Goal: Transaction & Acquisition: Purchase product/service

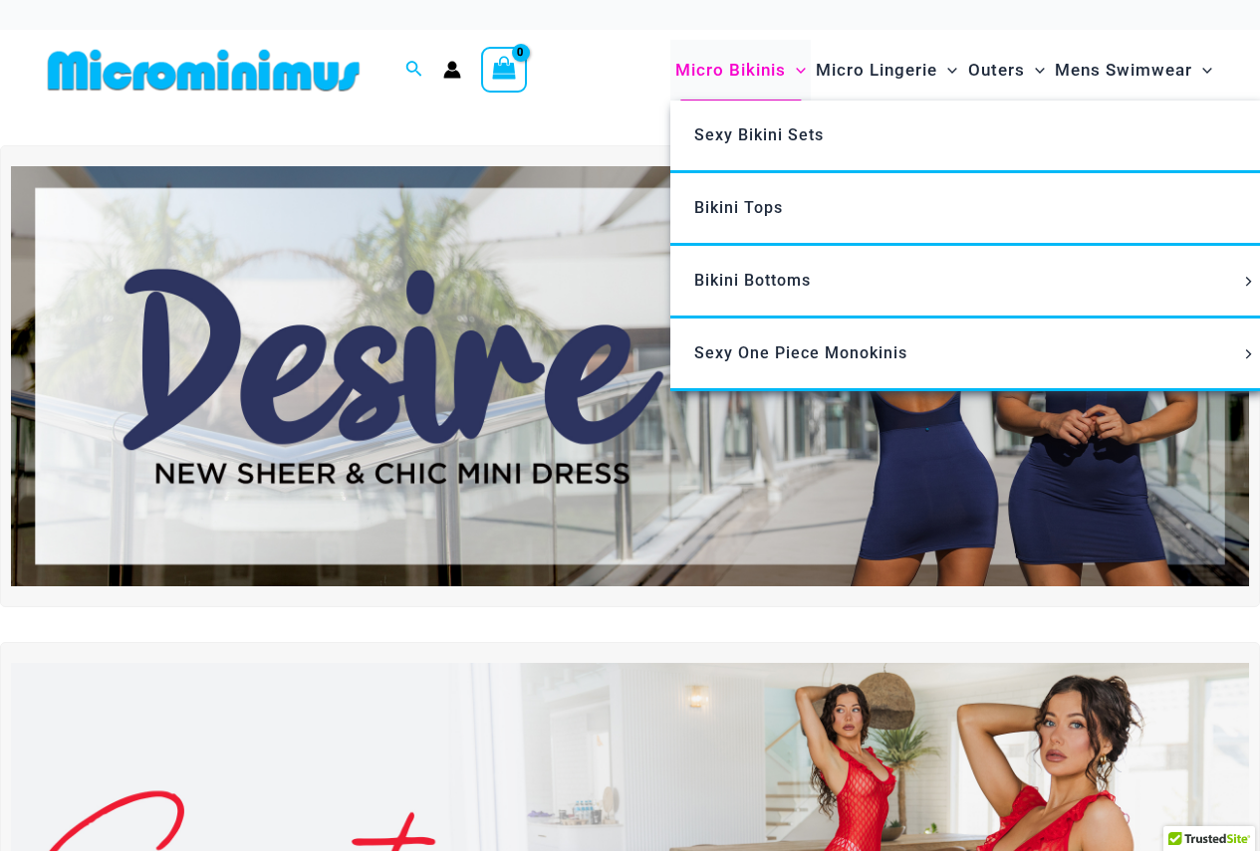
click at [740, 62] on span "Micro Bikinis" at bounding box center [730, 70] width 111 height 51
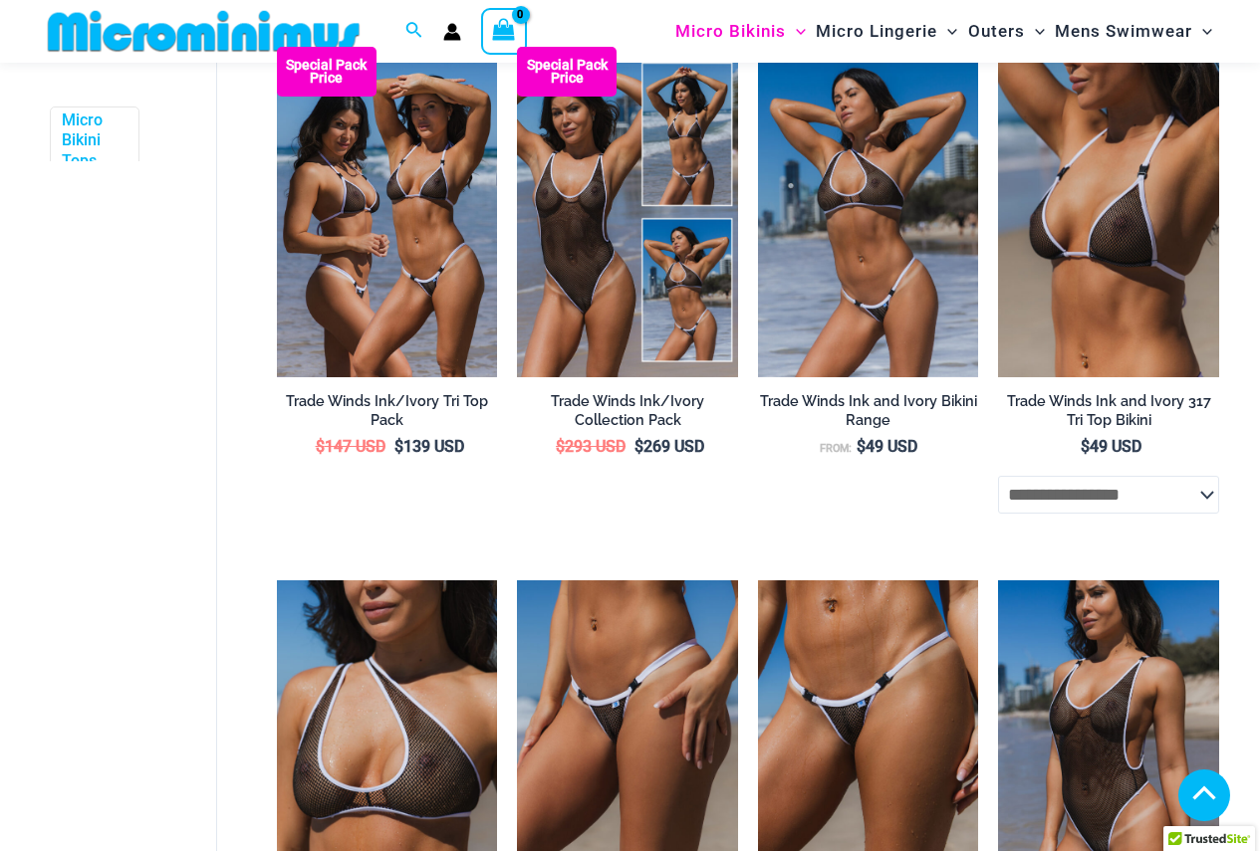
scroll to position [398, 0]
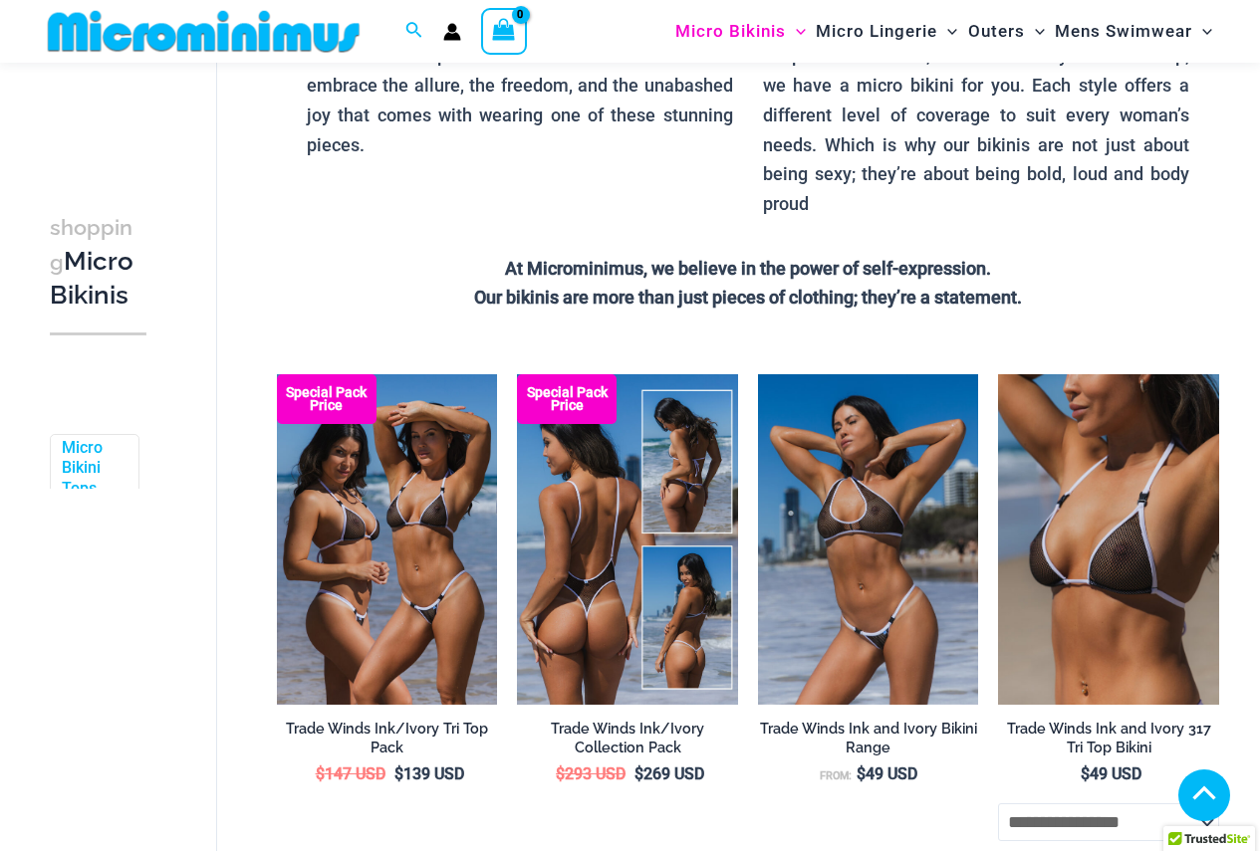
click at [583, 537] on img at bounding box center [627, 539] width 221 height 331
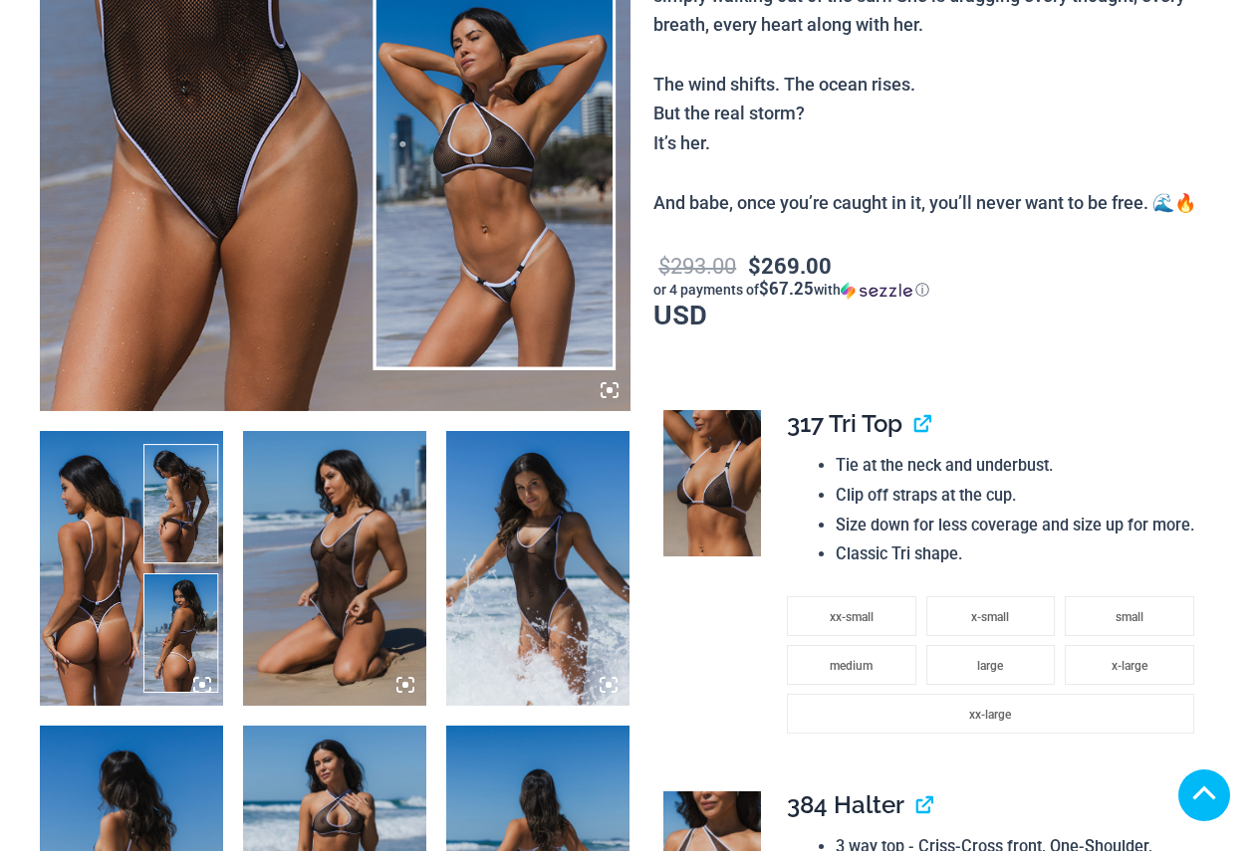
scroll to position [697, 0]
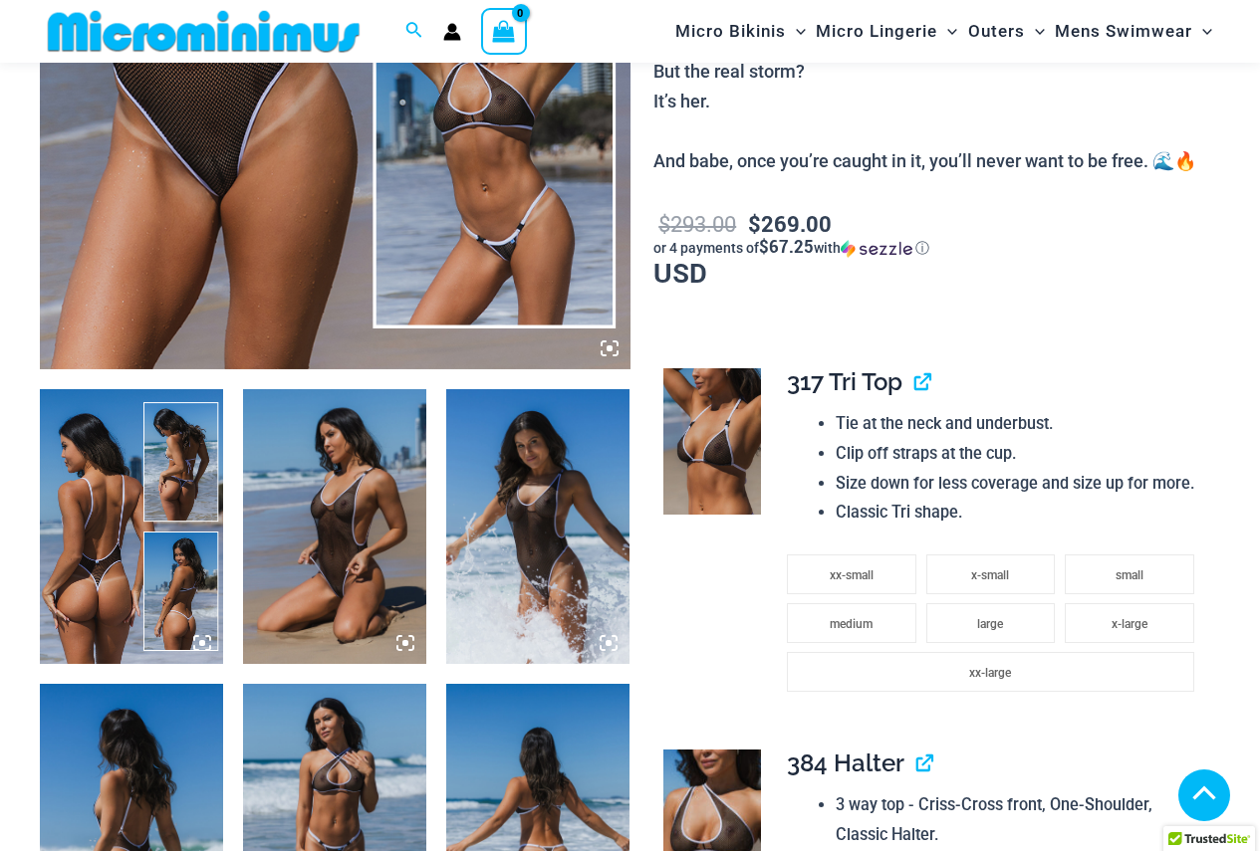
click at [198, 652] on icon at bounding box center [202, 643] width 18 height 18
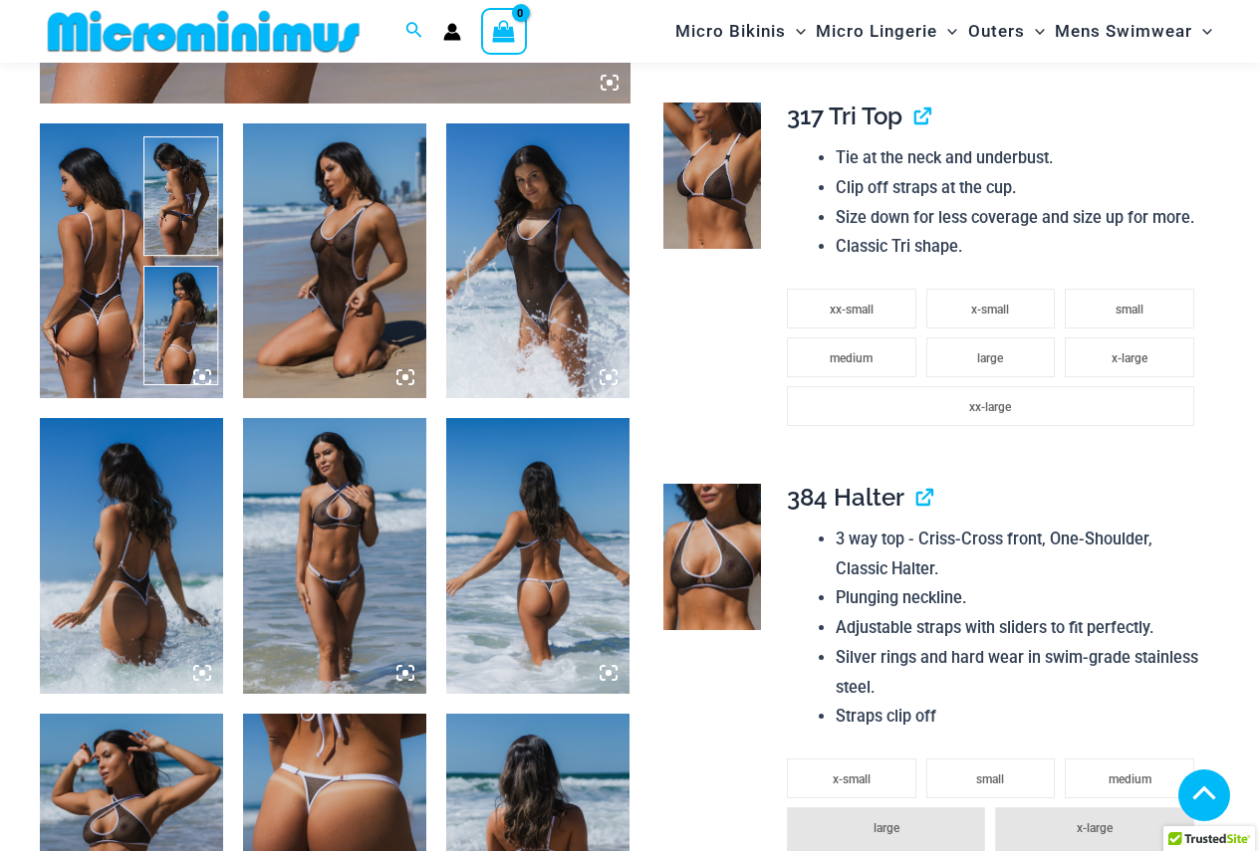
scroll to position [1083, 0]
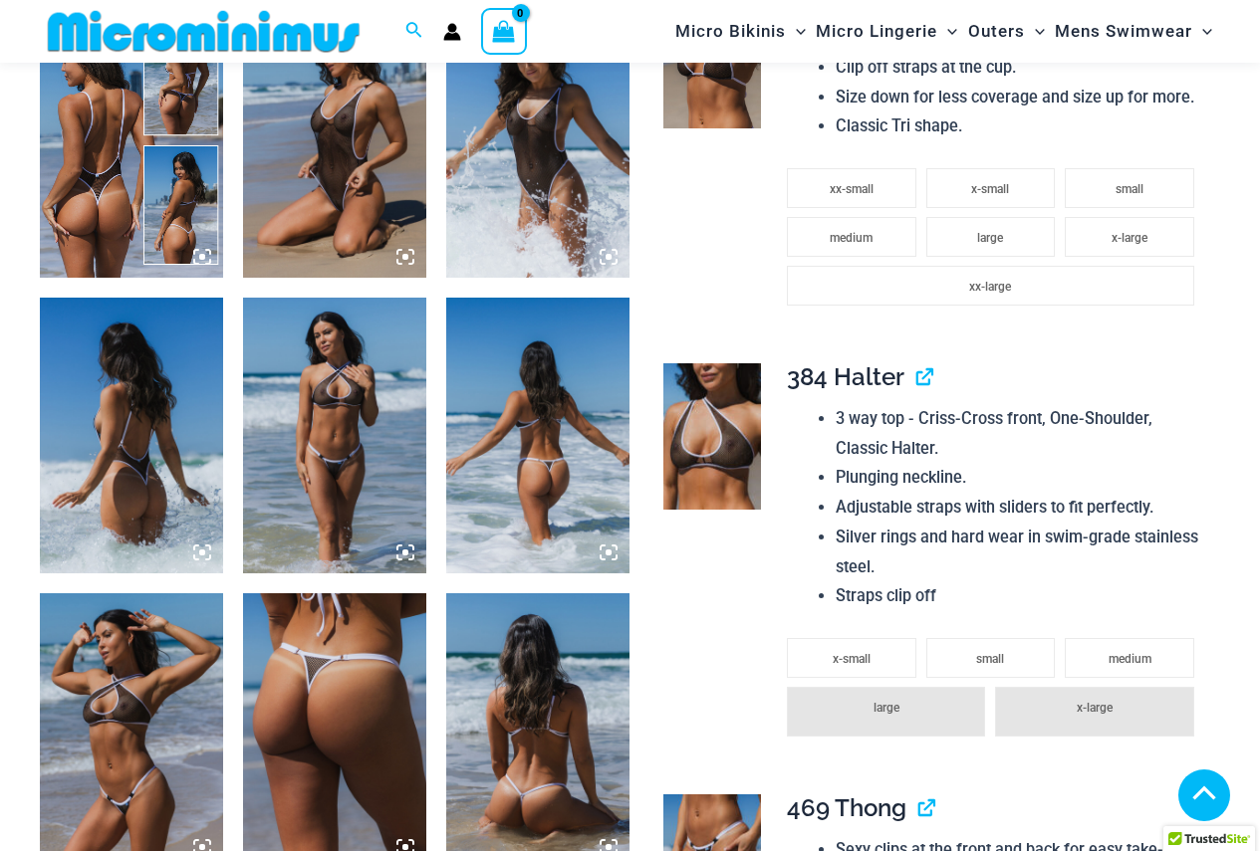
click at [200, 260] on icon at bounding box center [202, 257] width 6 height 6
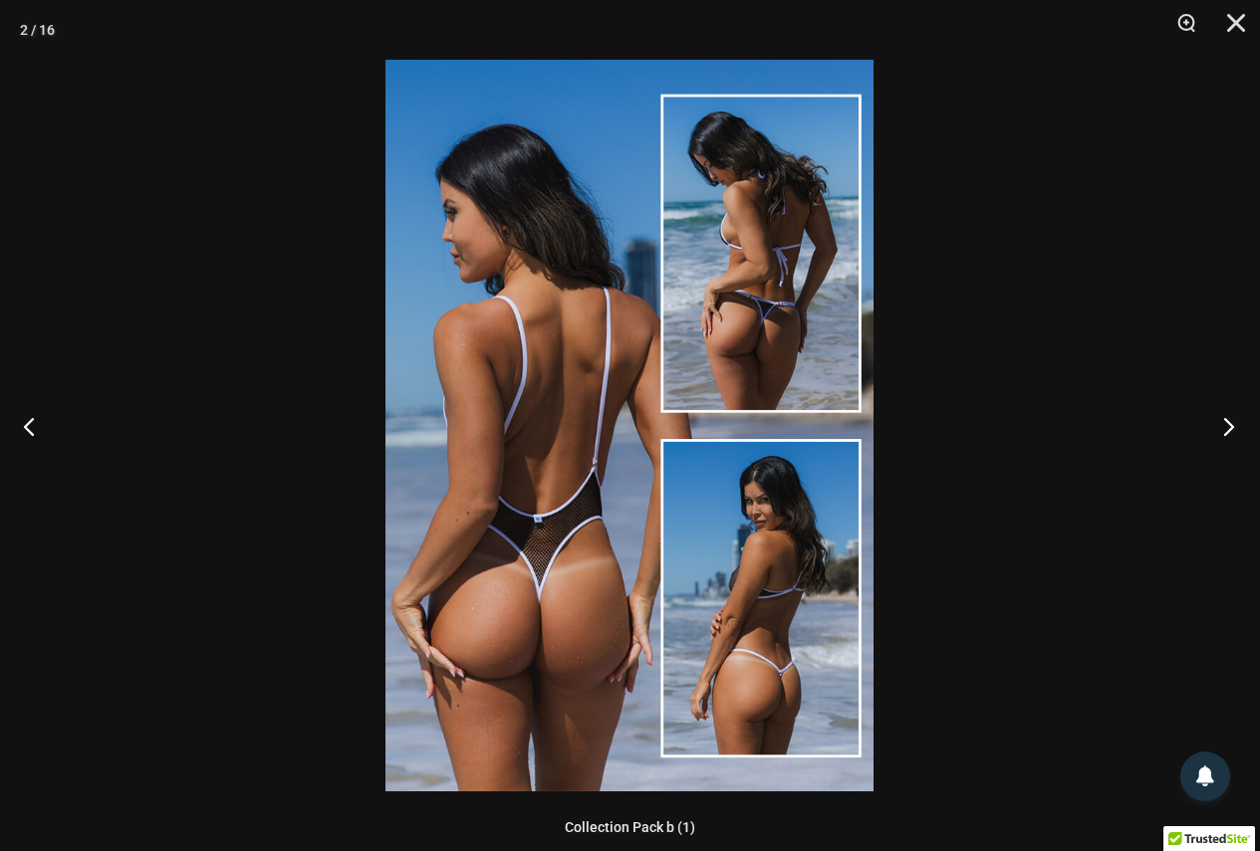
click at [1233, 422] on button "Next" at bounding box center [1222, 426] width 75 height 100
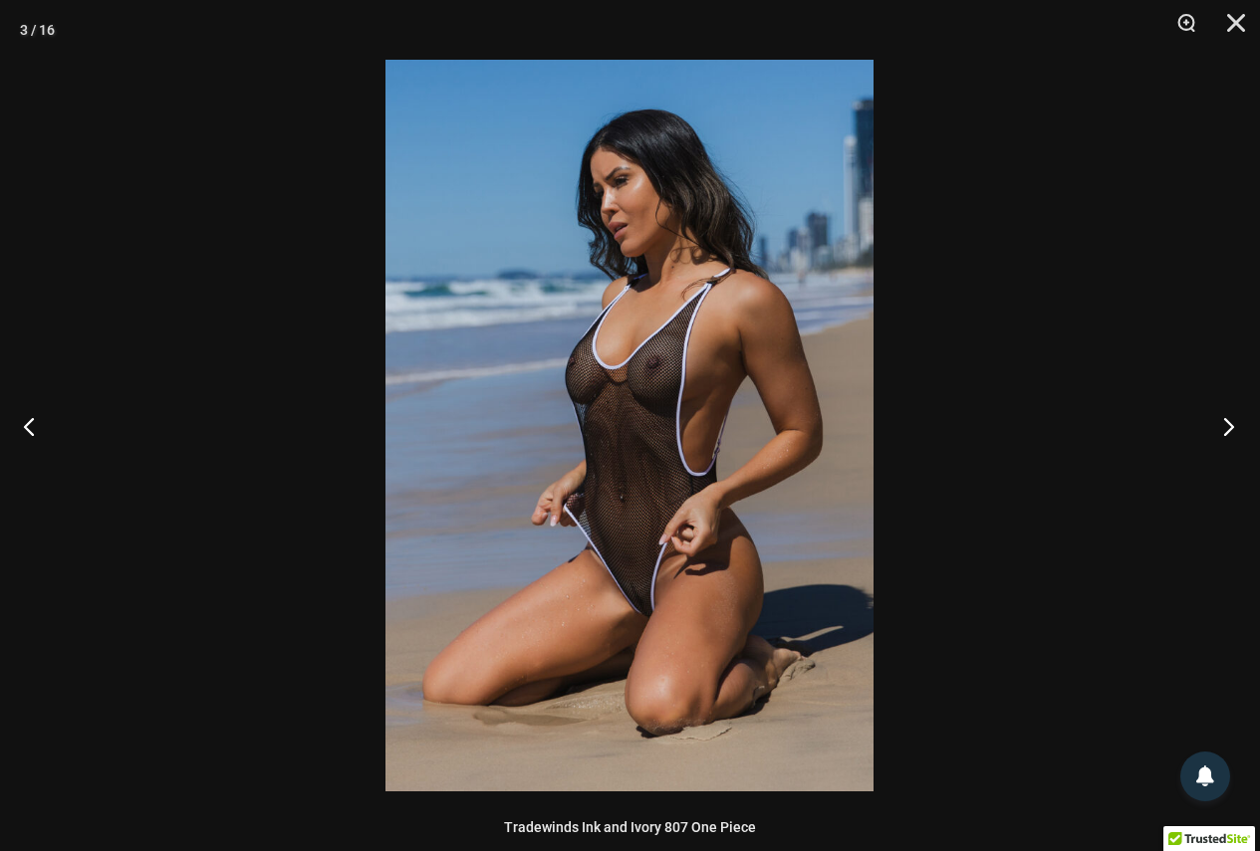
click at [1222, 425] on button "Next" at bounding box center [1222, 426] width 75 height 100
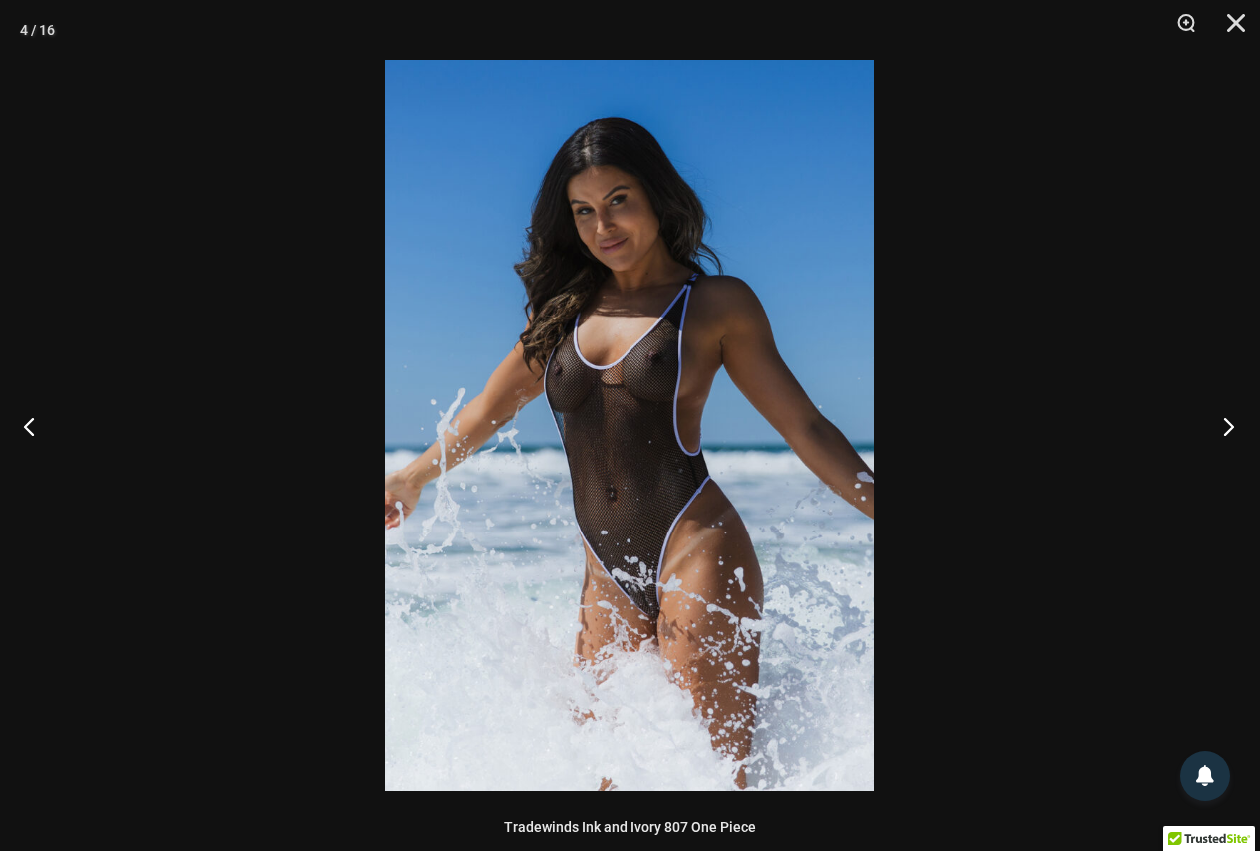
click at [1222, 425] on button "Next" at bounding box center [1222, 426] width 75 height 100
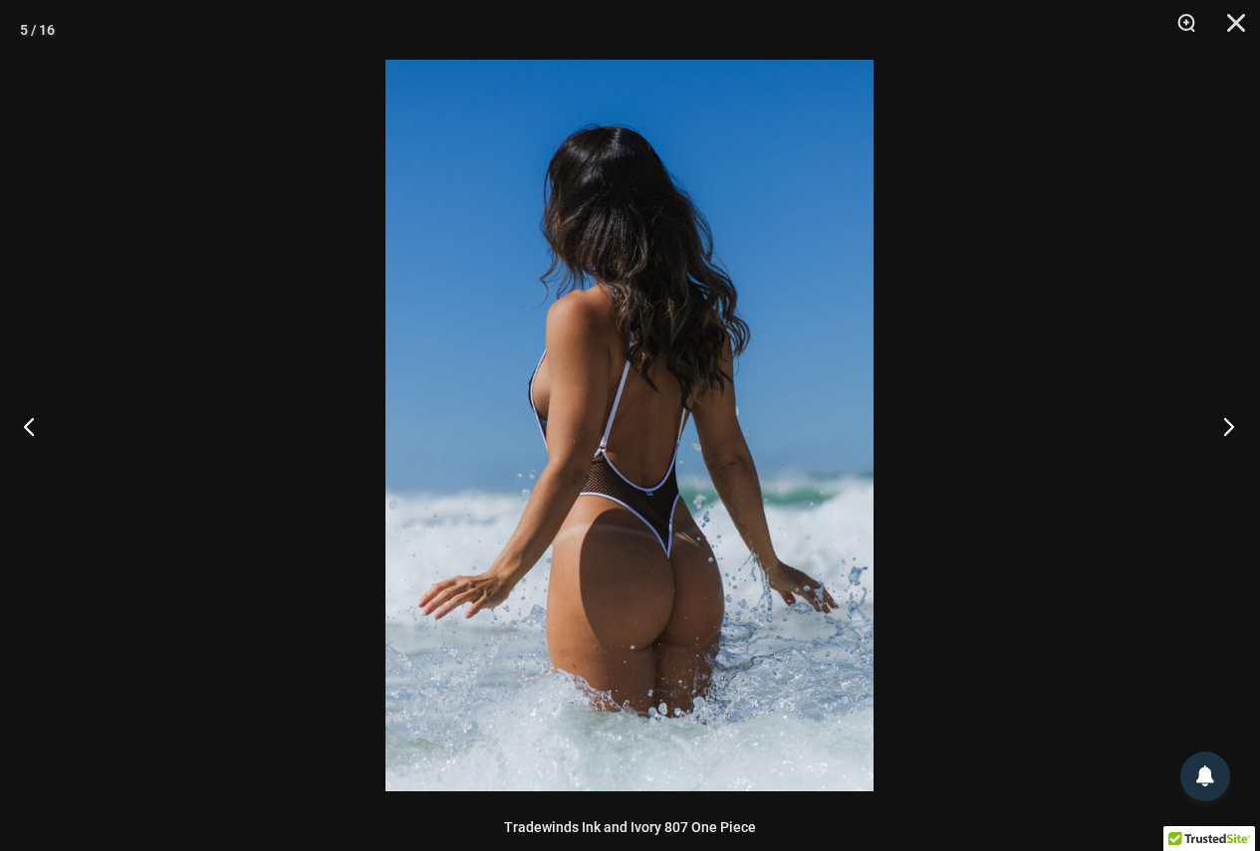
click at [1222, 425] on button "Next" at bounding box center [1222, 426] width 75 height 100
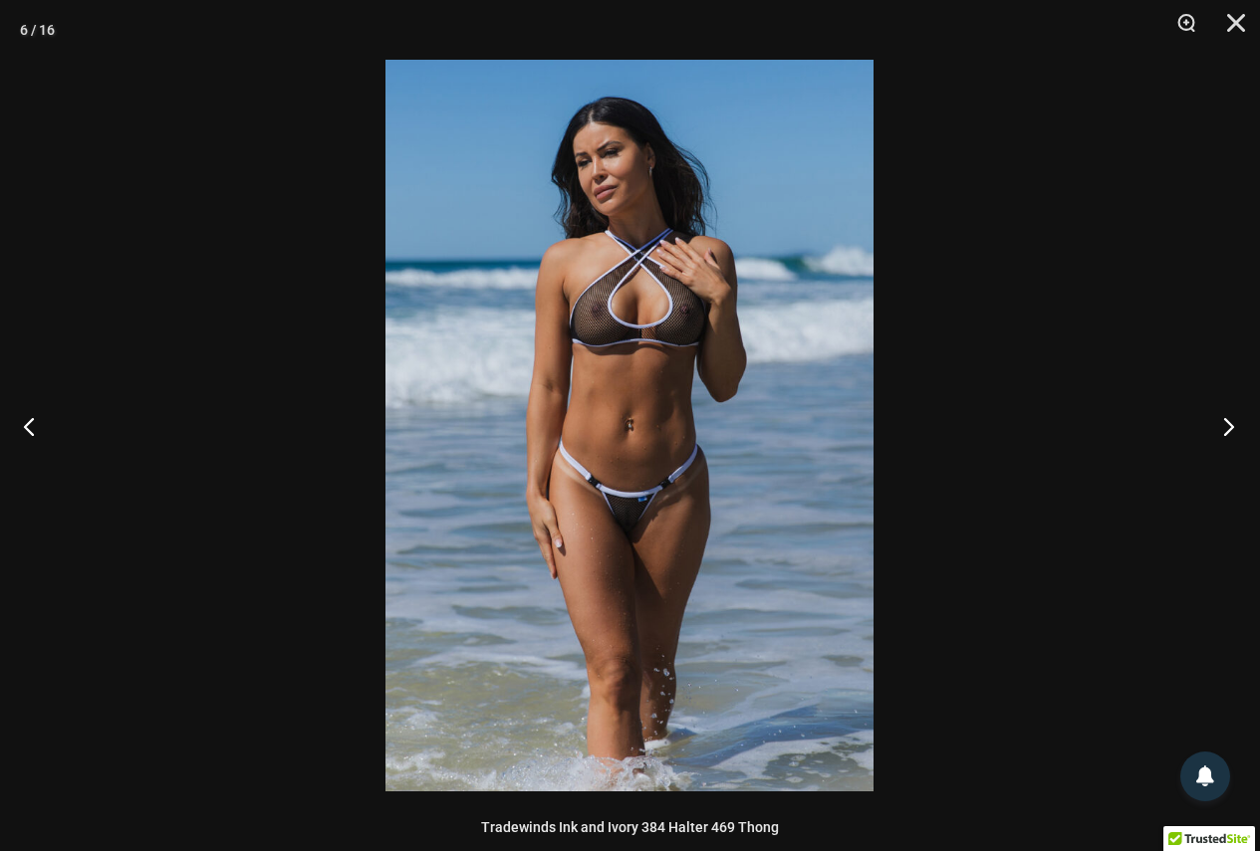
click at [1222, 425] on button "Next" at bounding box center [1222, 426] width 75 height 100
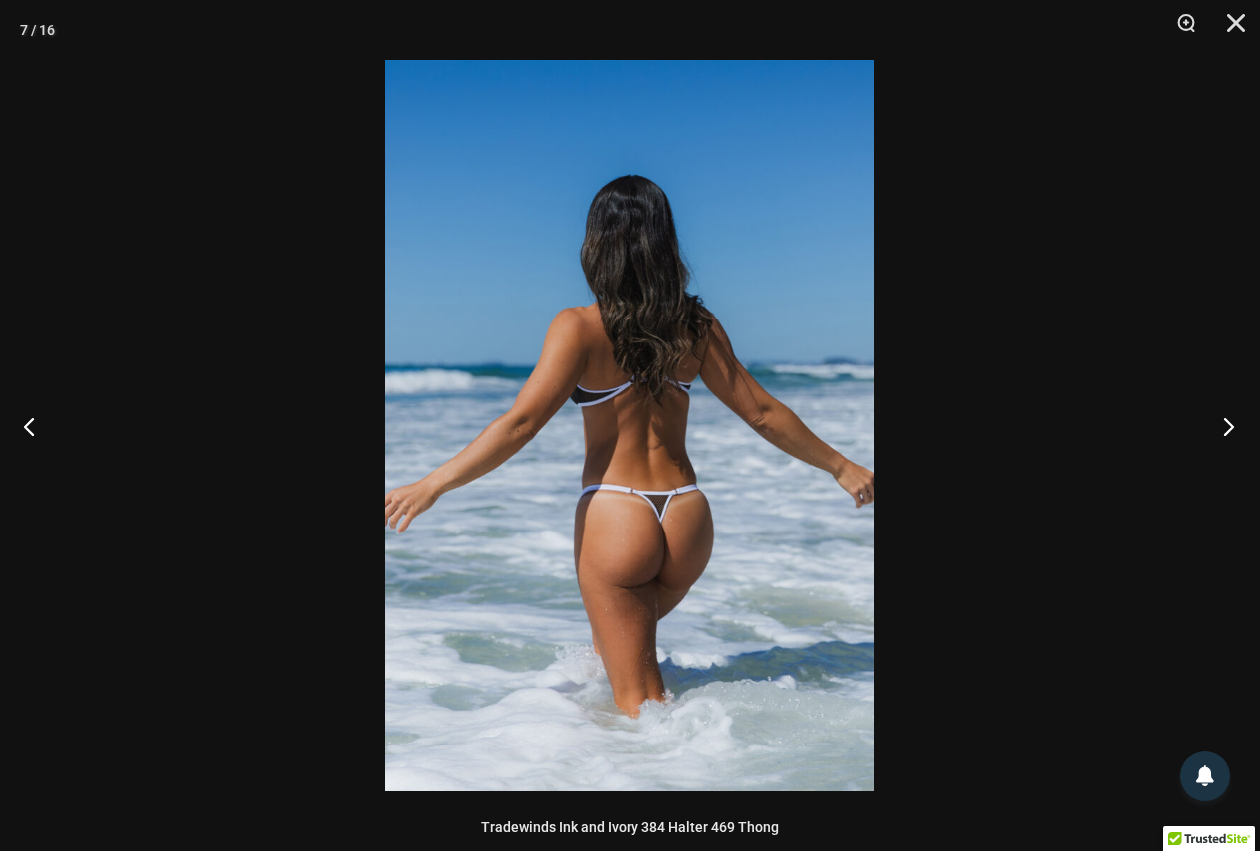
click at [1222, 425] on button "Next" at bounding box center [1222, 426] width 75 height 100
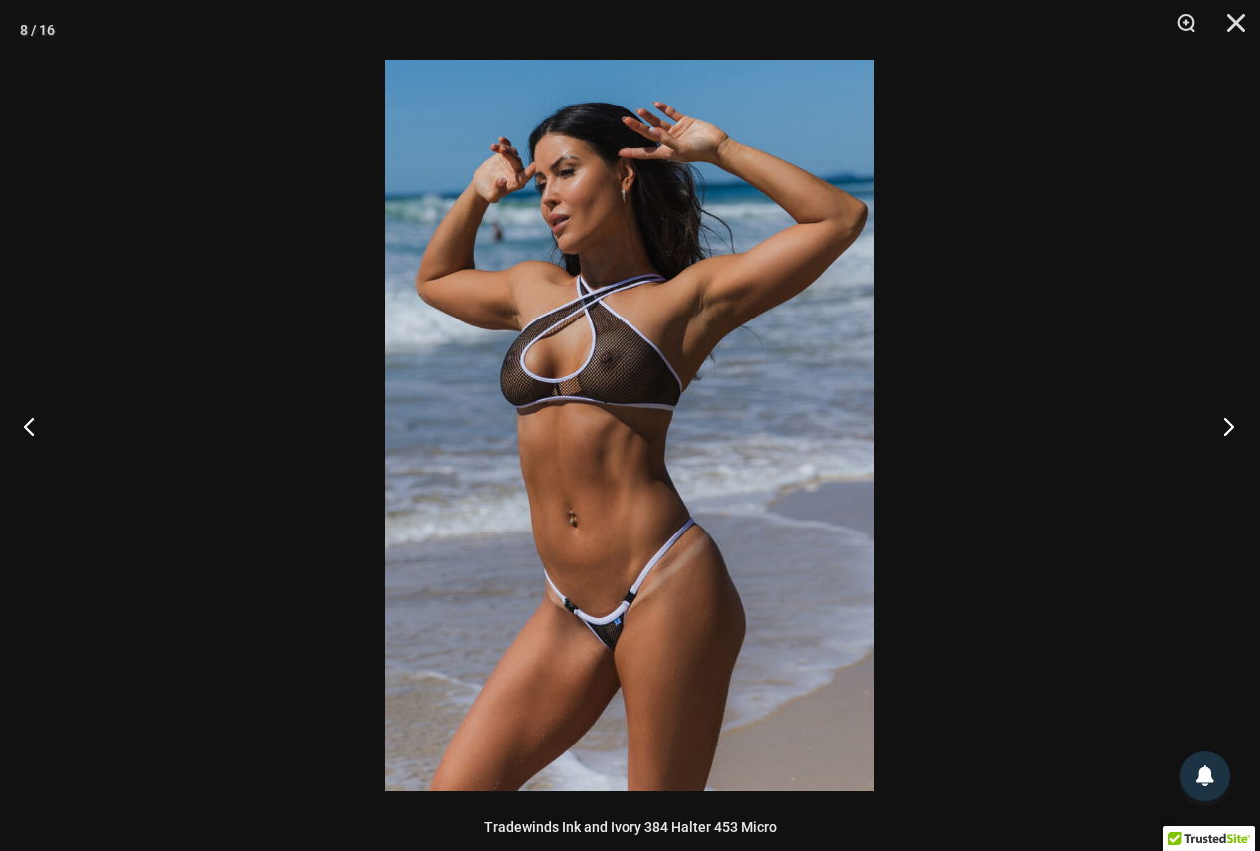
click at [1222, 425] on button "Next" at bounding box center [1222, 426] width 75 height 100
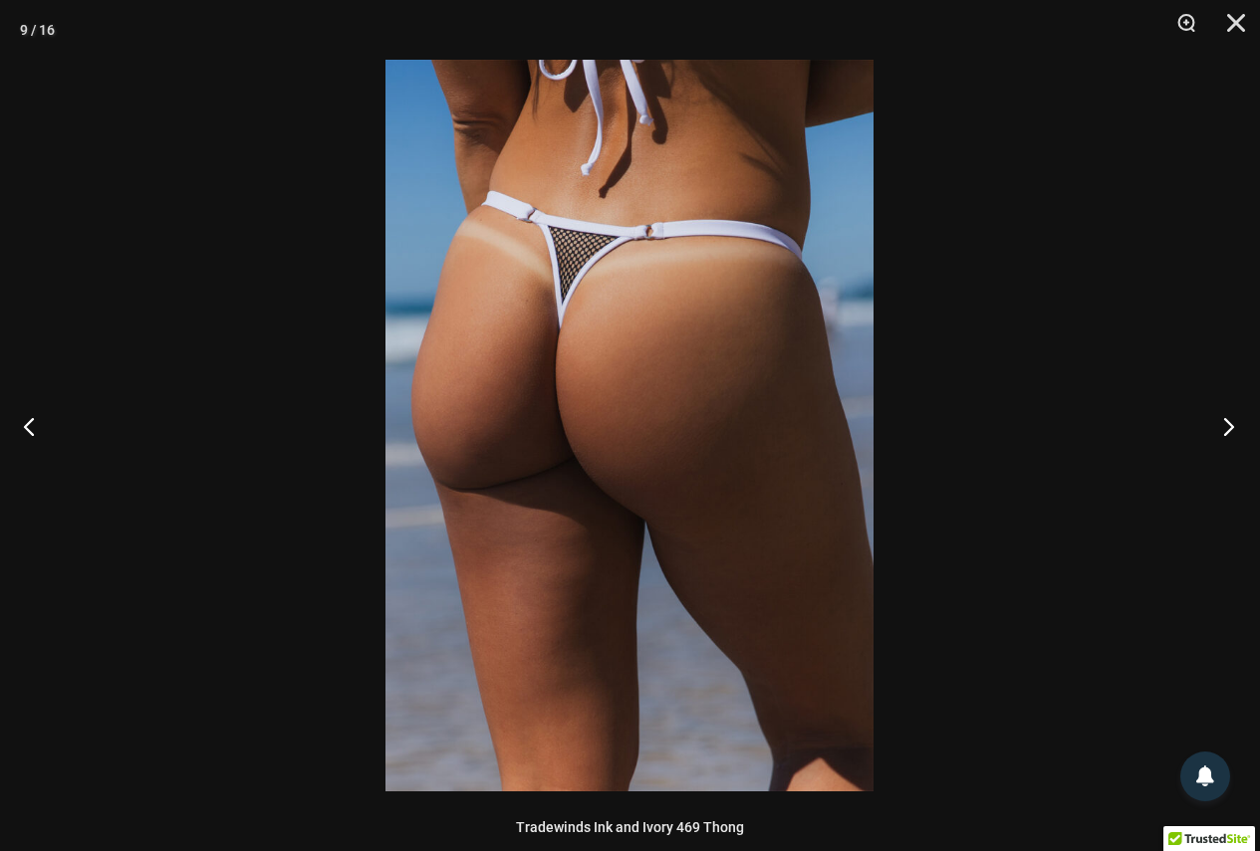
click at [1222, 425] on button "Next" at bounding box center [1222, 426] width 75 height 100
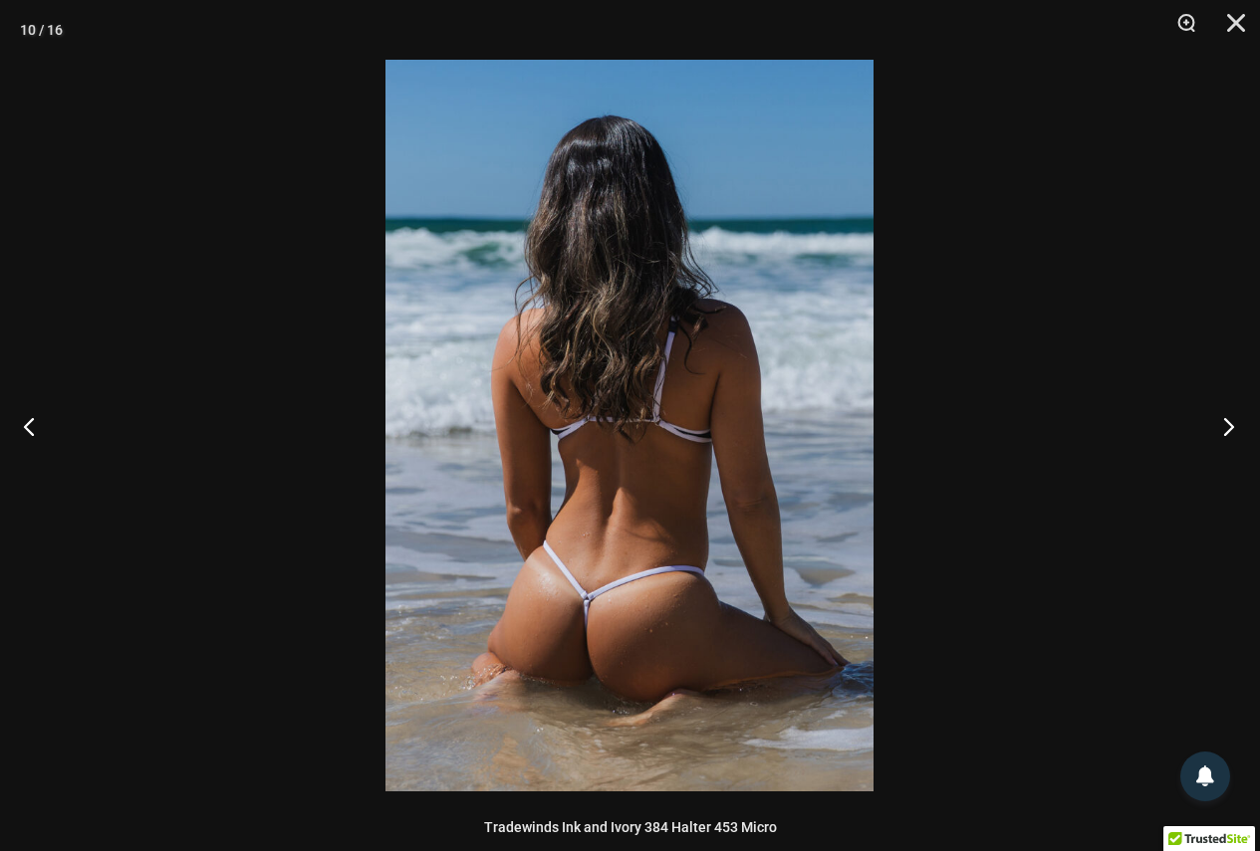
click at [1222, 425] on button "Next" at bounding box center [1222, 426] width 75 height 100
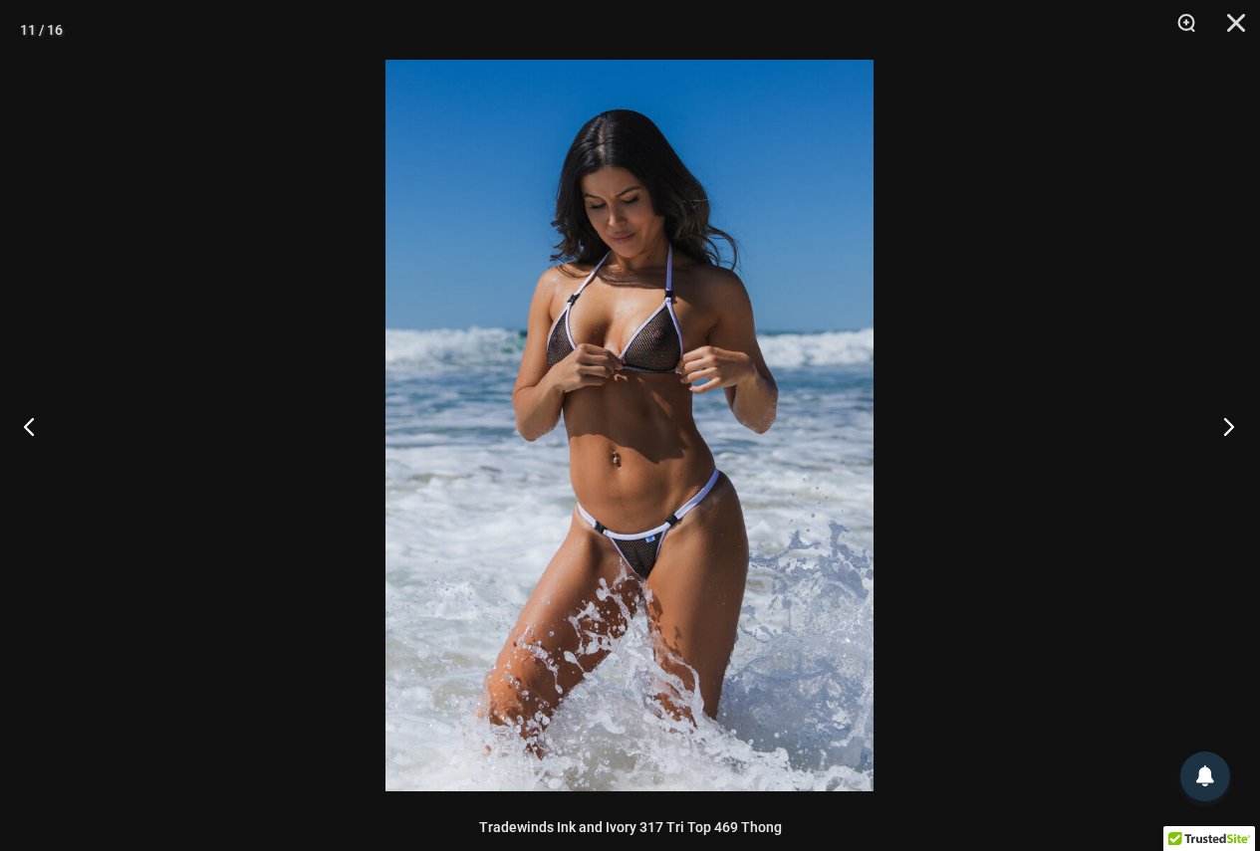
click at [1222, 425] on button "Next" at bounding box center [1222, 426] width 75 height 100
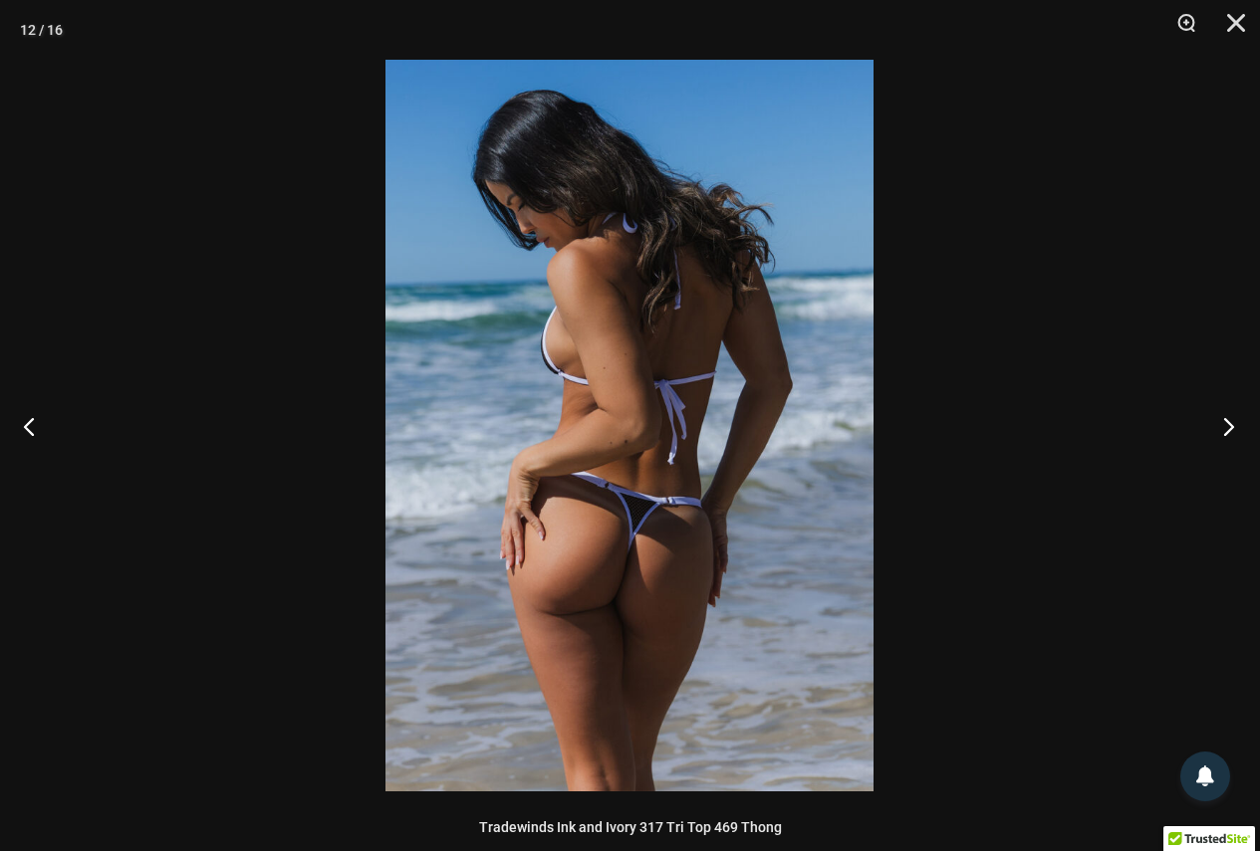
click at [1222, 425] on button "Next" at bounding box center [1222, 426] width 75 height 100
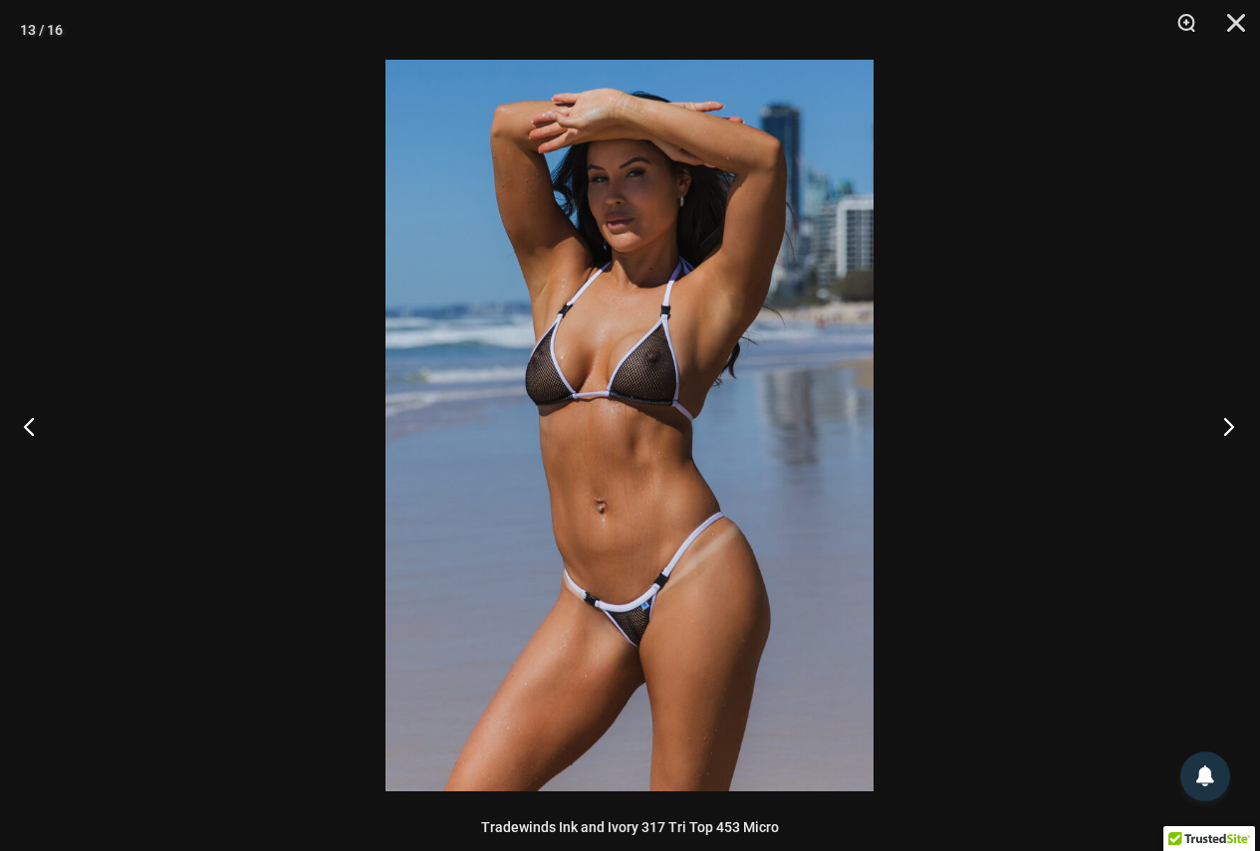
click at [1222, 425] on button "Next" at bounding box center [1222, 426] width 75 height 100
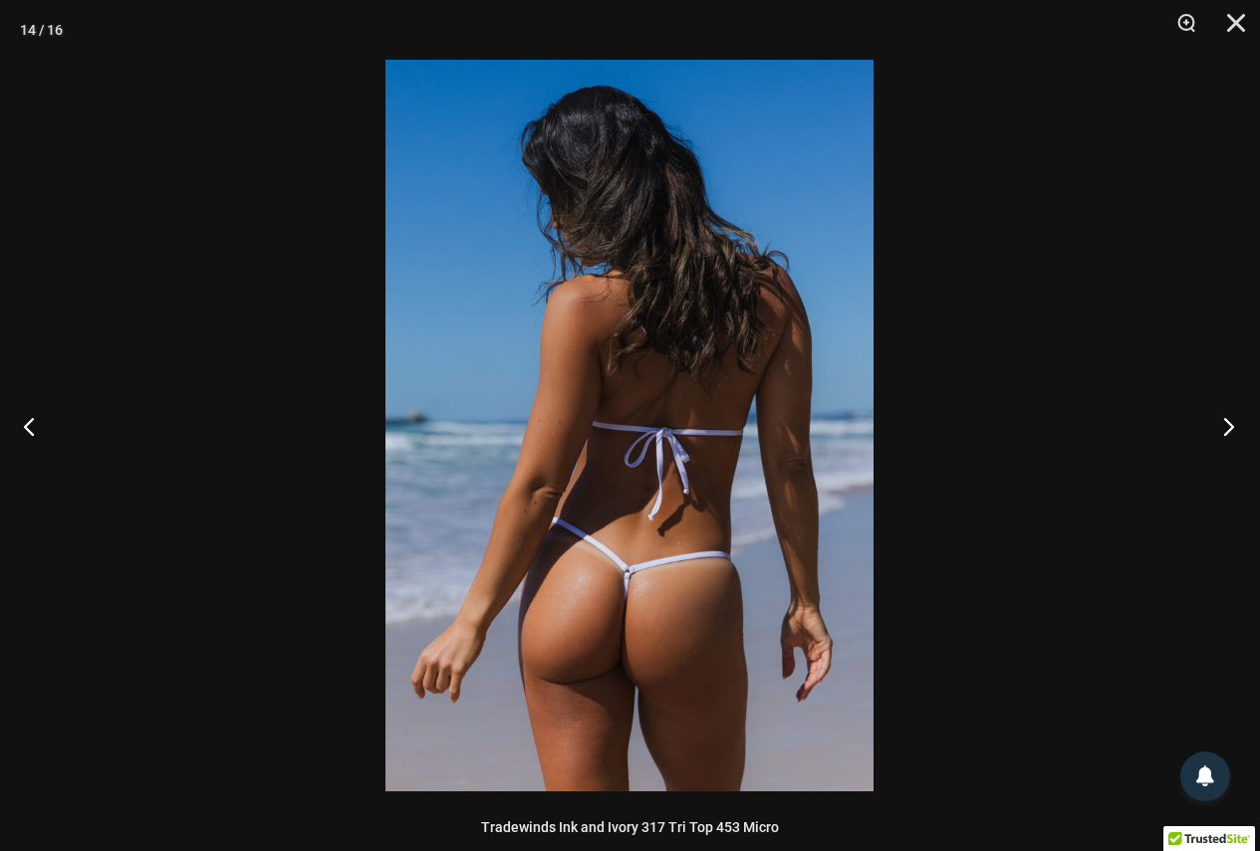
click at [1222, 425] on button "Next" at bounding box center [1222, 426] width 75 height 100
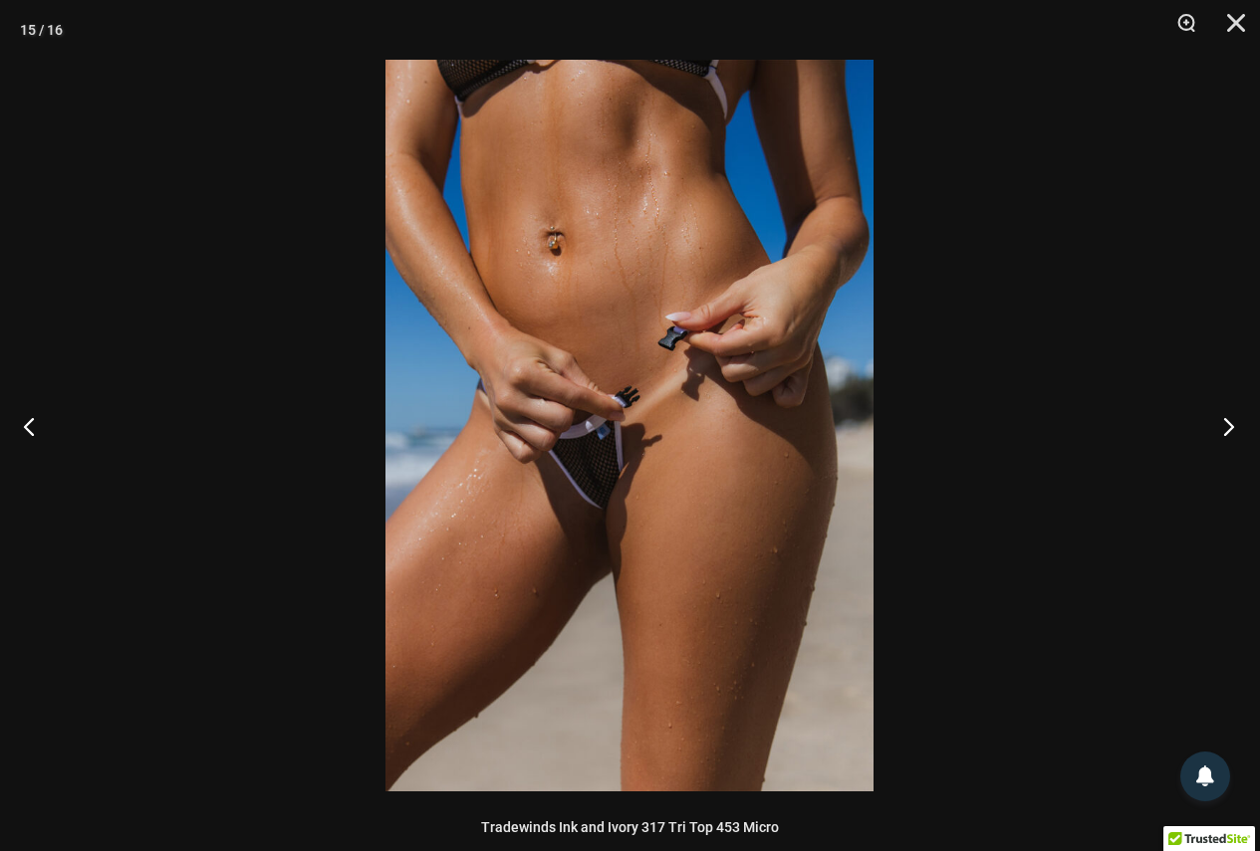
click at [1222, 425] on button "Next" at bounding box center [1222, 426] width 75 height 100
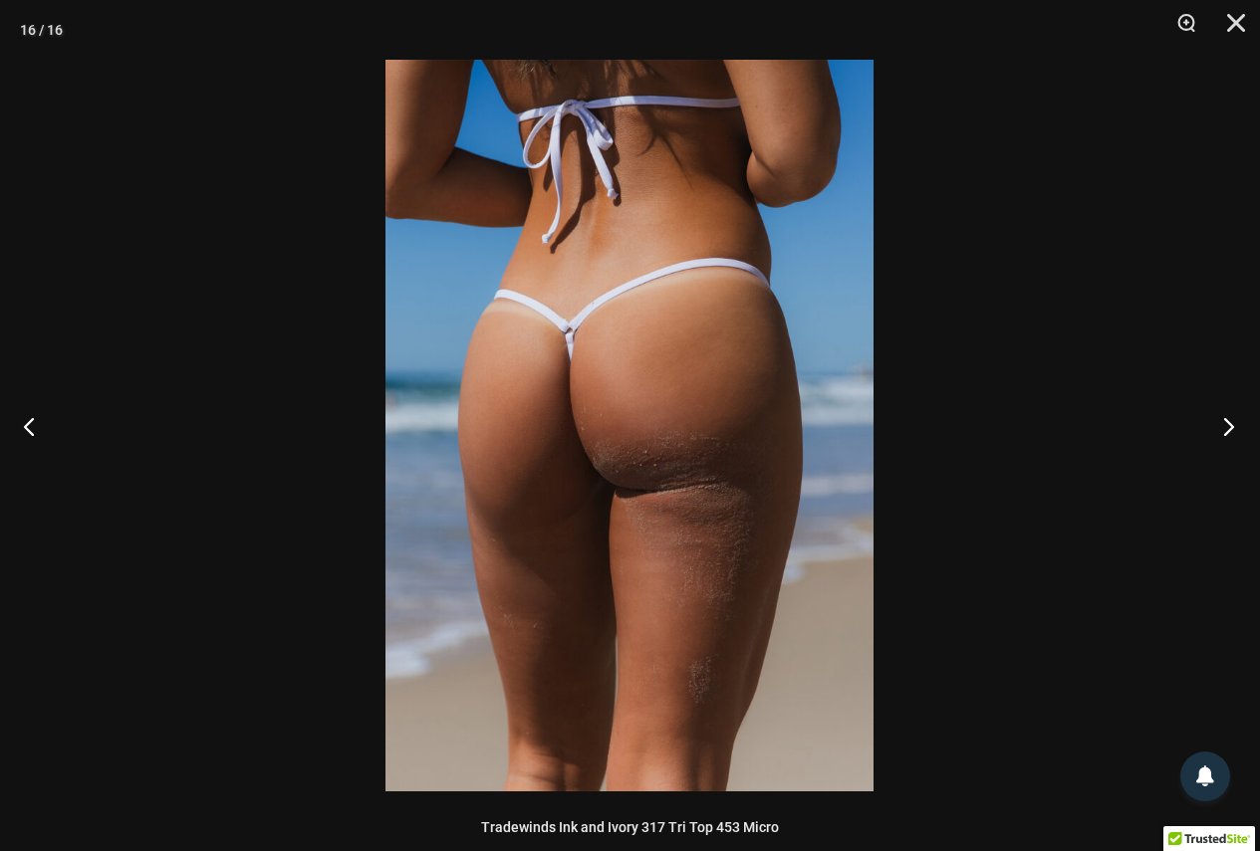
click at [1222, 425] on button "Next" at bounding box center [1222, 426] width 75 height 100
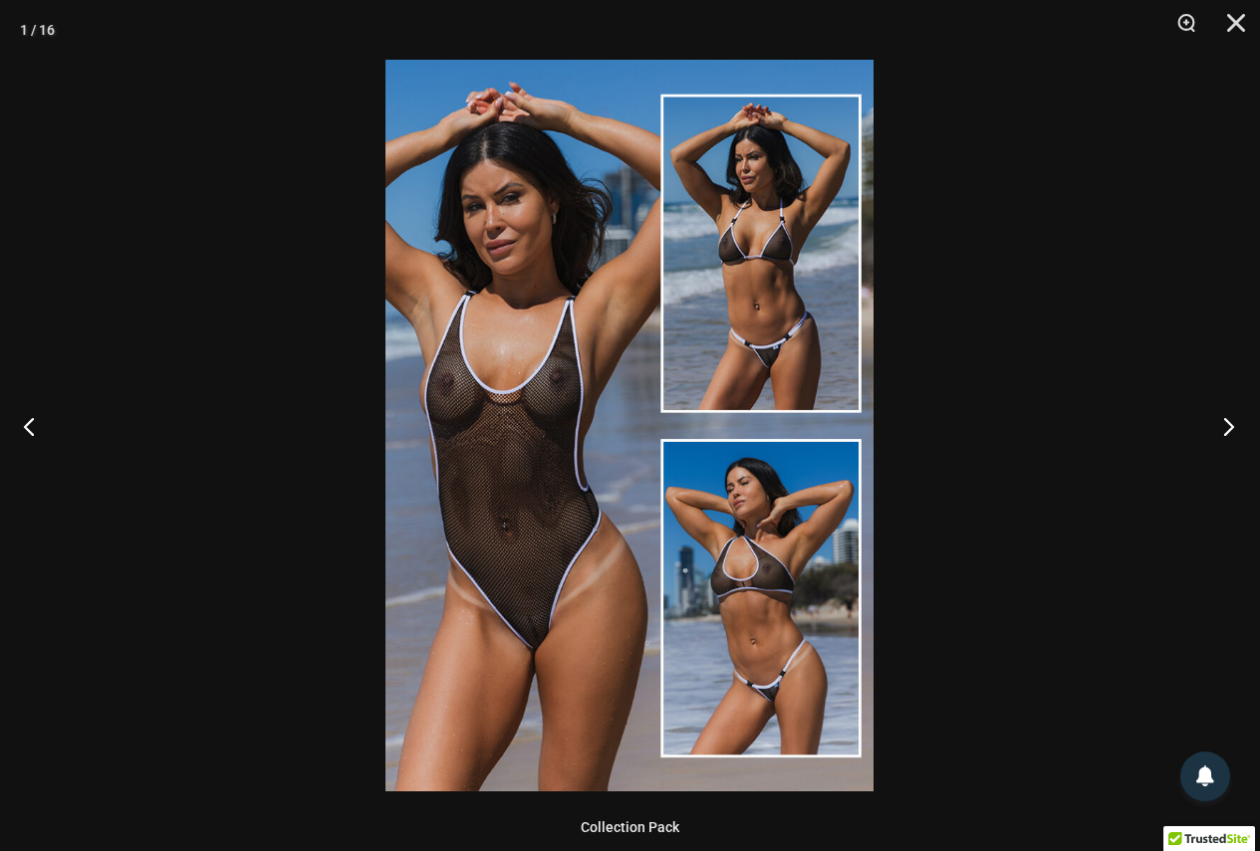
click at [1222, 425] on button "Next" at bounding box center [1222, 426] width 75 height 100
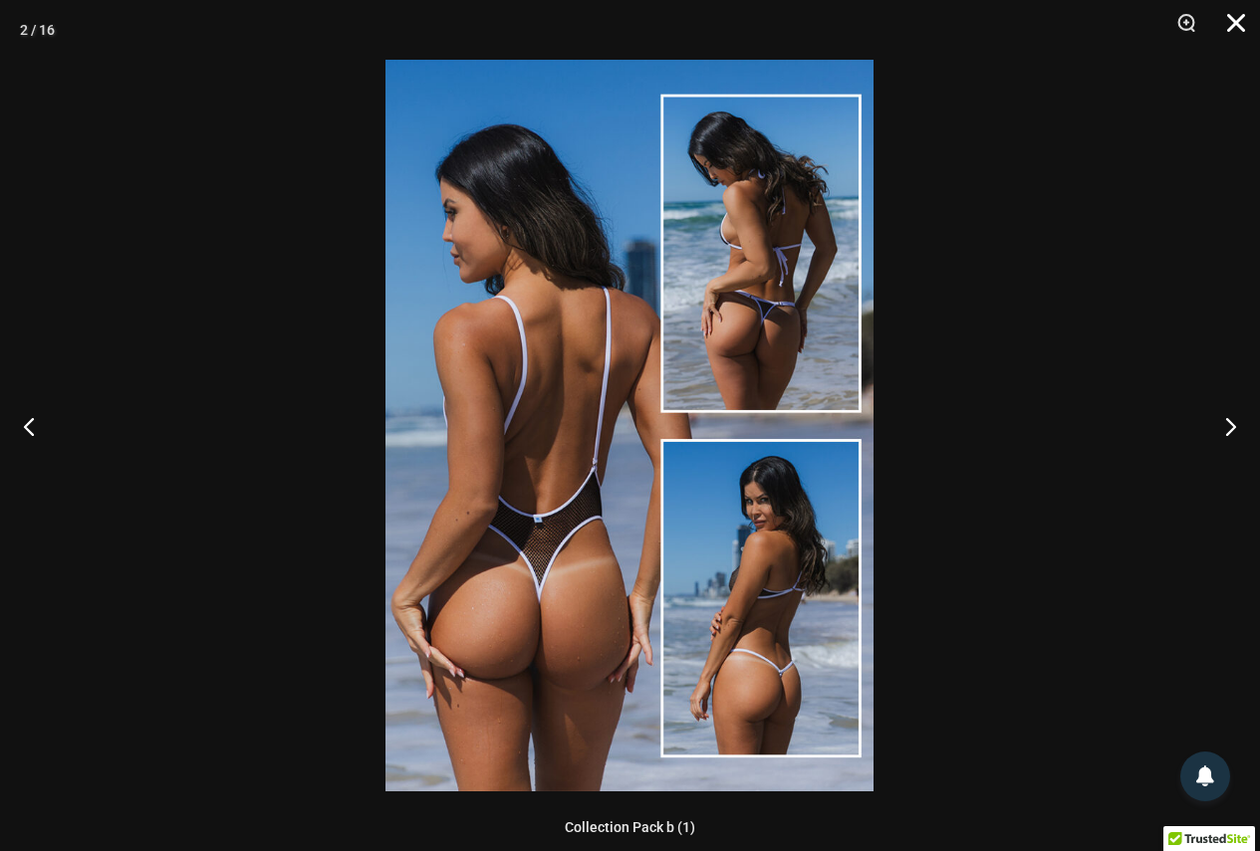
click at [1232, 22] on button "Close" at bounding box center [1229, 30] width 50 height 60
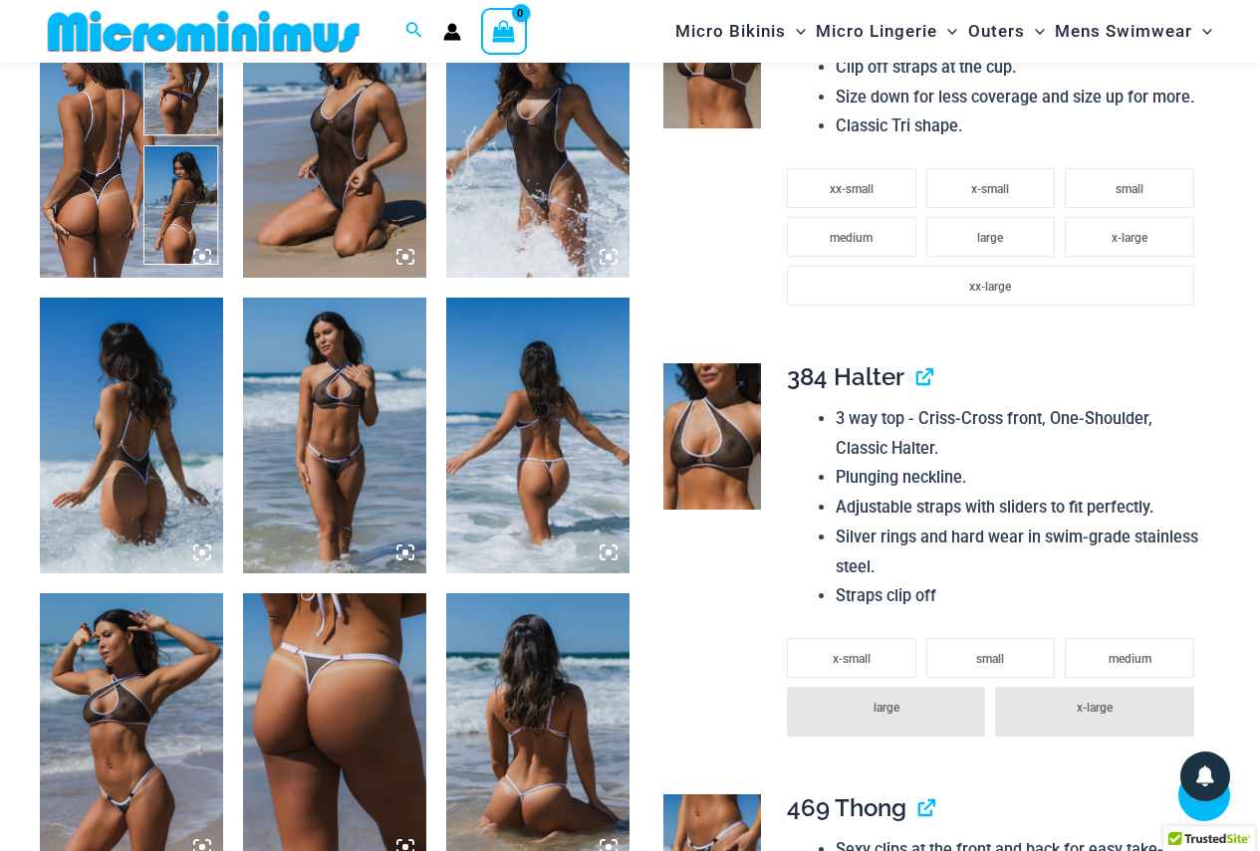
click at [737, 460] on img at bounding box center [712, 435] width 98 height 145
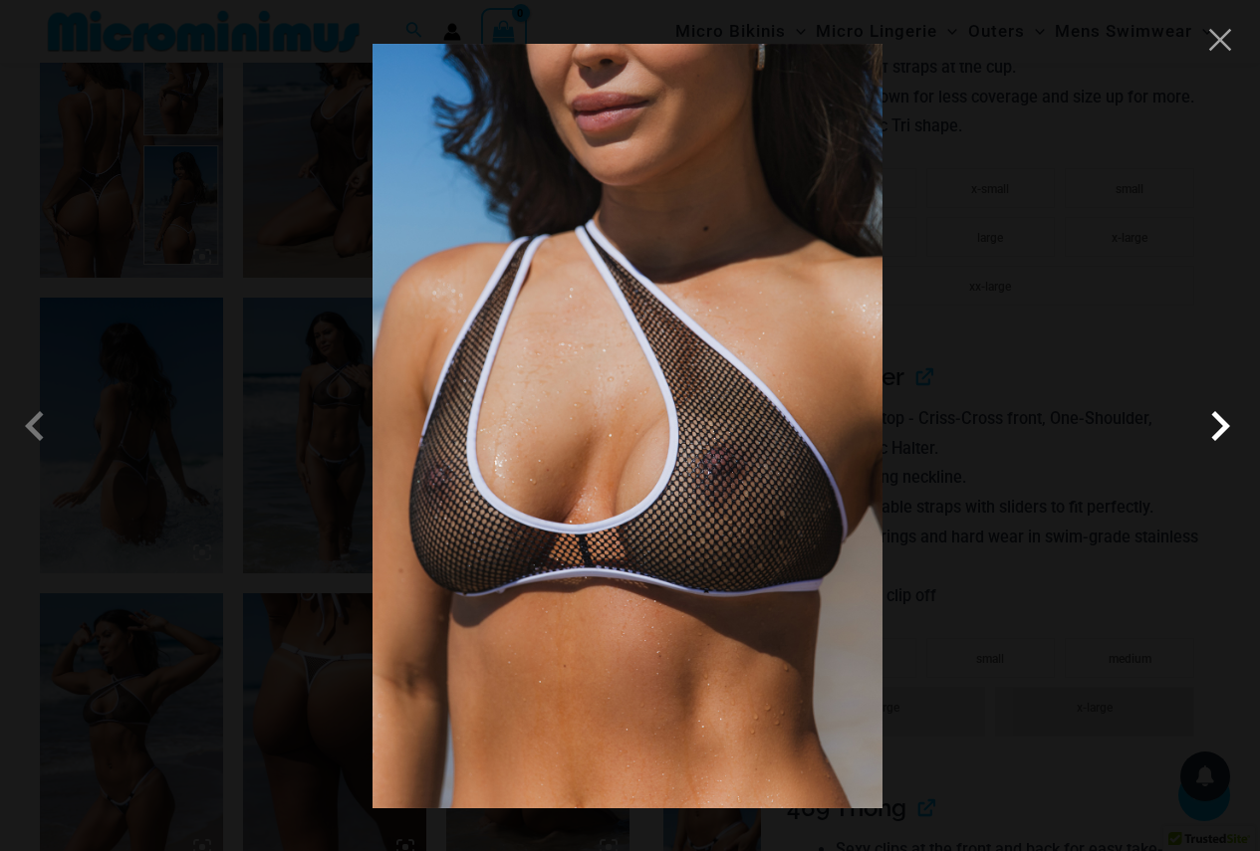
click at [1215, 418] on span at bounding box center [1220, 426] width 60 height 60
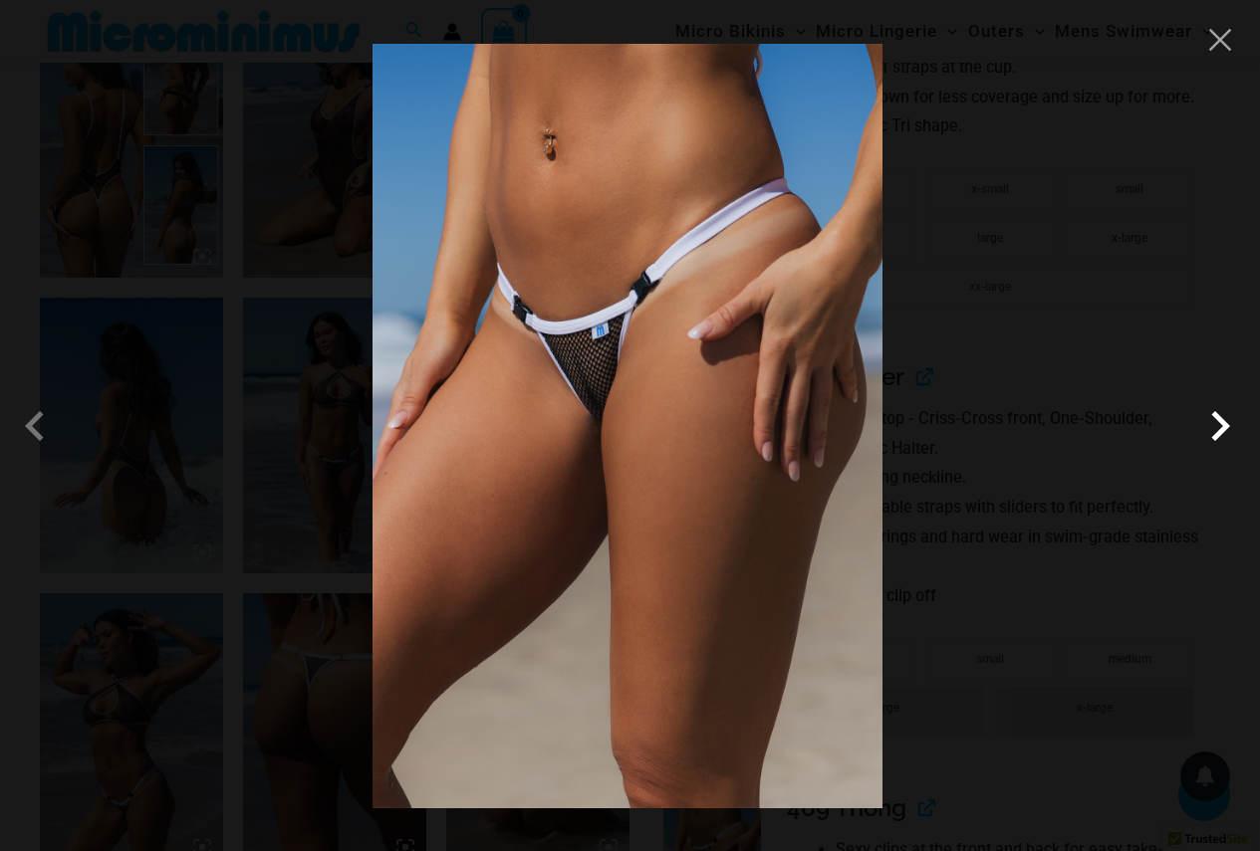
click at [1215, 418] on span at bounding box center [1220, 426] width 60 height 60
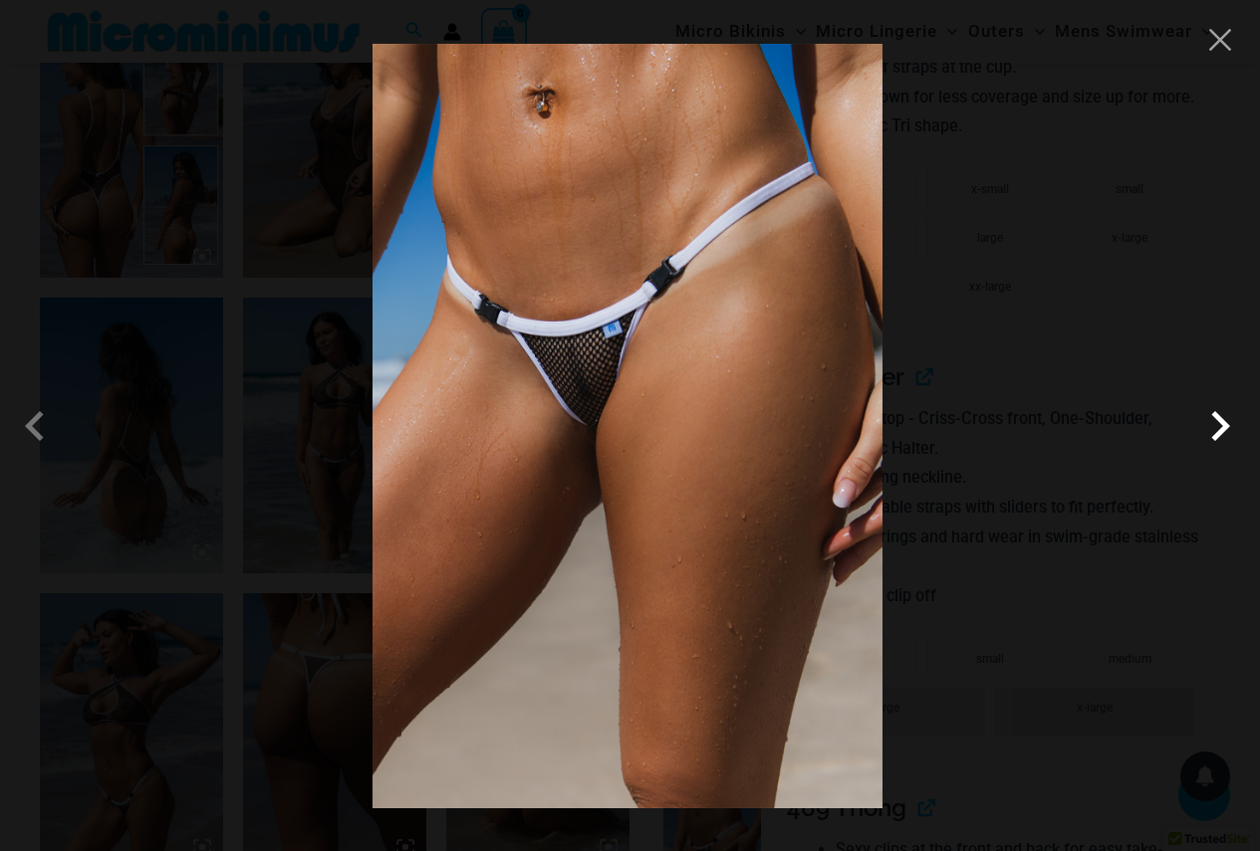
click at [1215, 418] on span at bounding box center [1220, 426] width 60 height 60
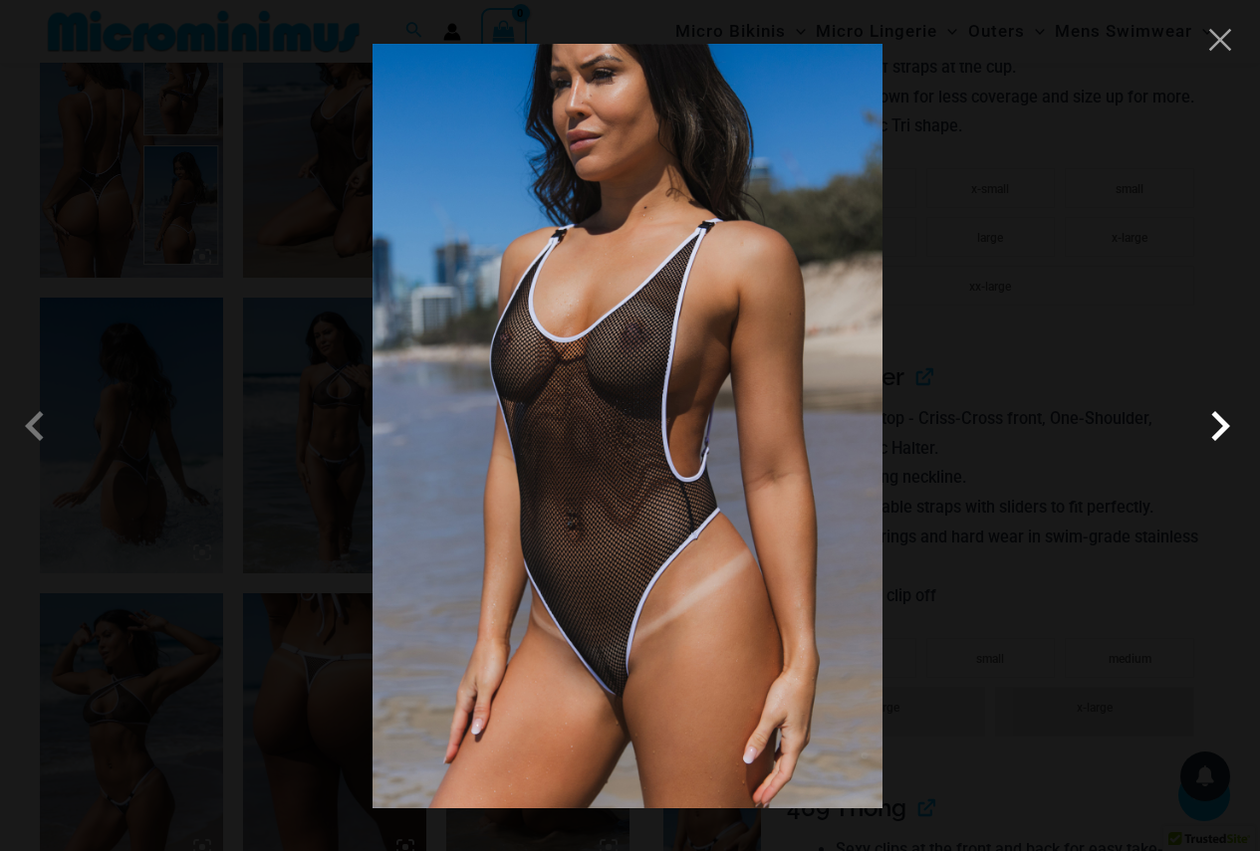
click at [1215, 418] on span at bounding box center [1220, 426] width 60 height 60
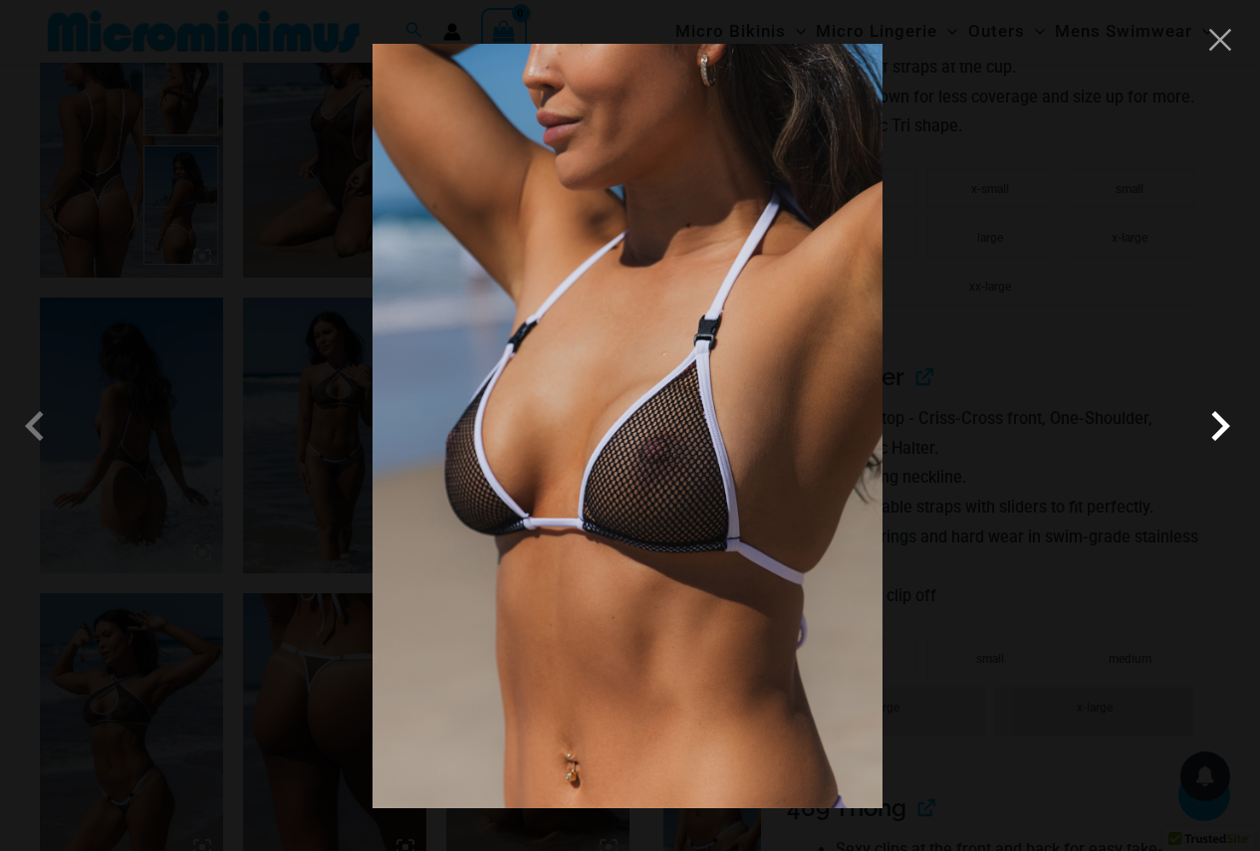
click at [1215, 418] on span at bounding box center [1220, 426] width 60 height 60
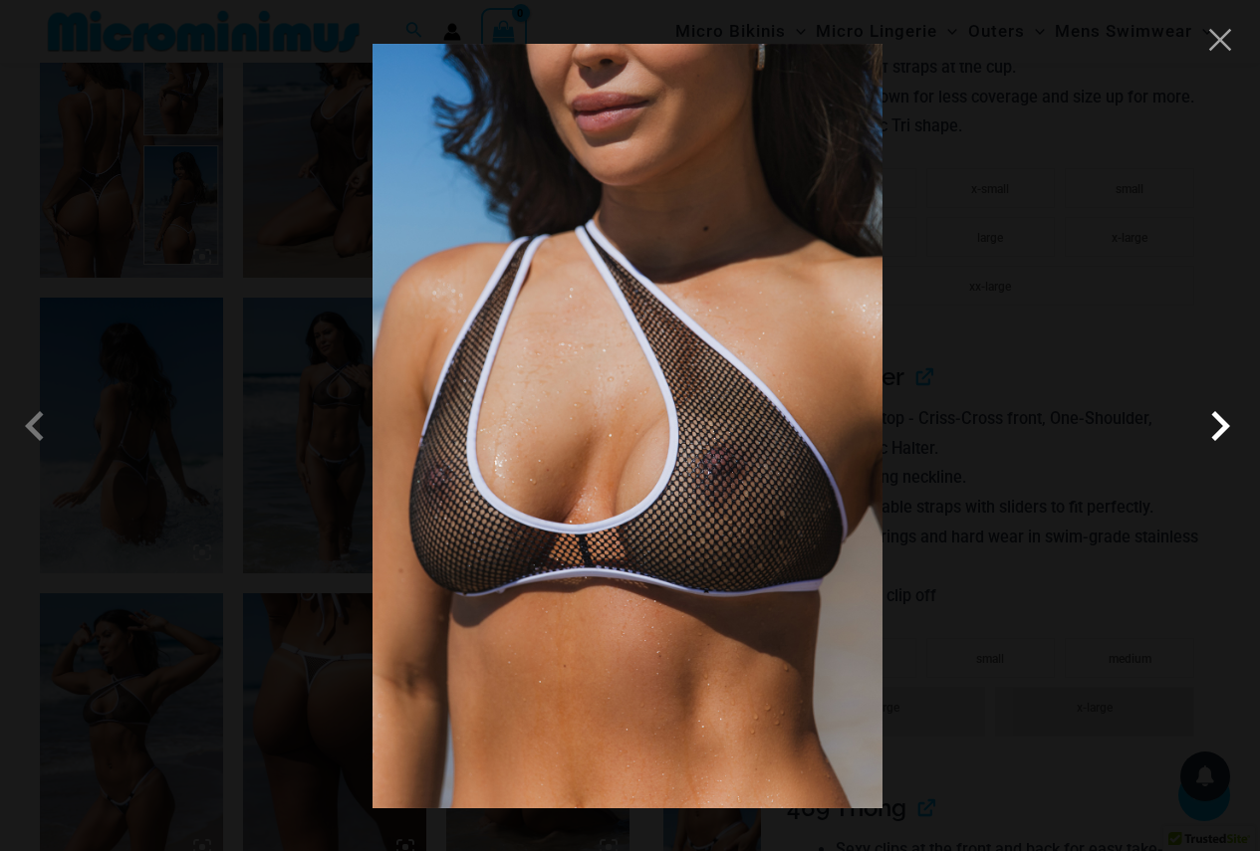
click at [1216, 418] on span at bounding box center [1220, 426] width 60 height 60
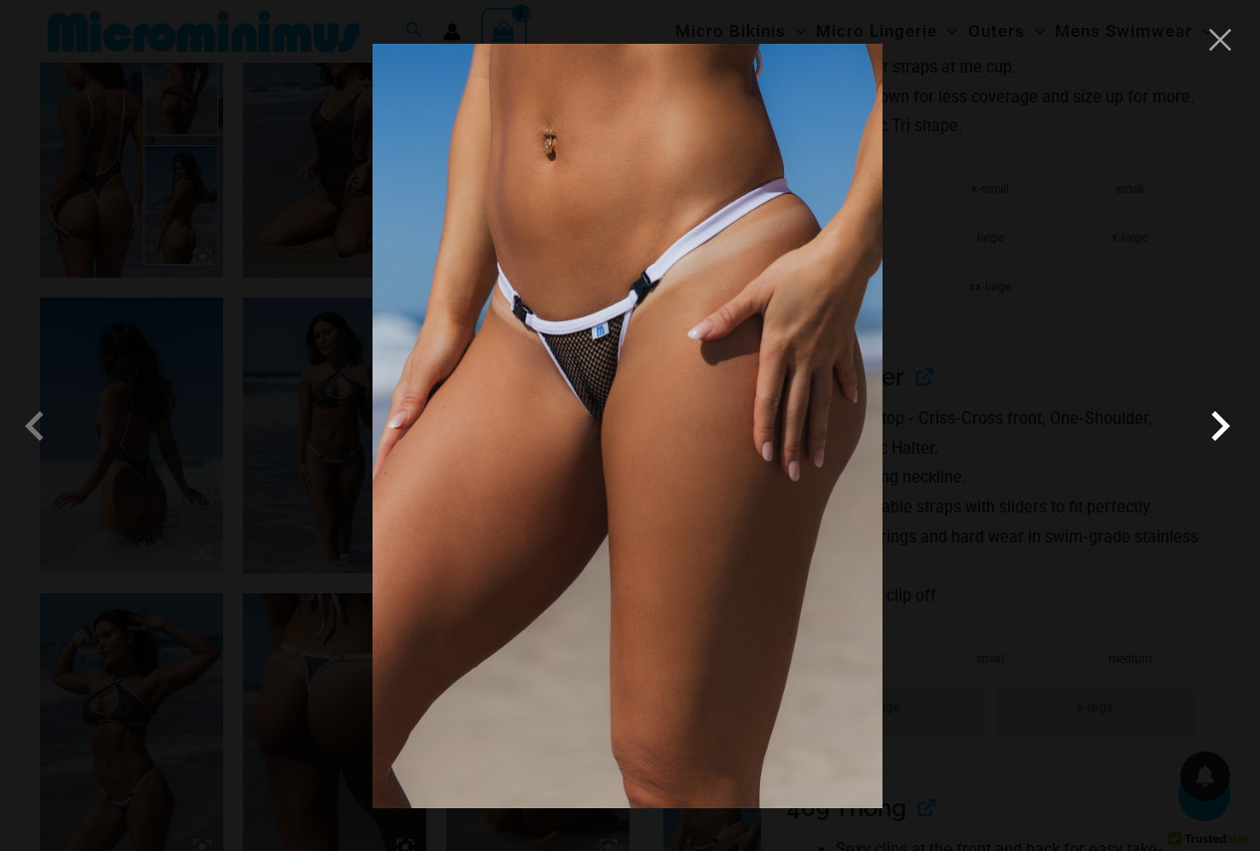
click at [1216, 418] on span at bounding box center [1220, 426] width 60 height 60
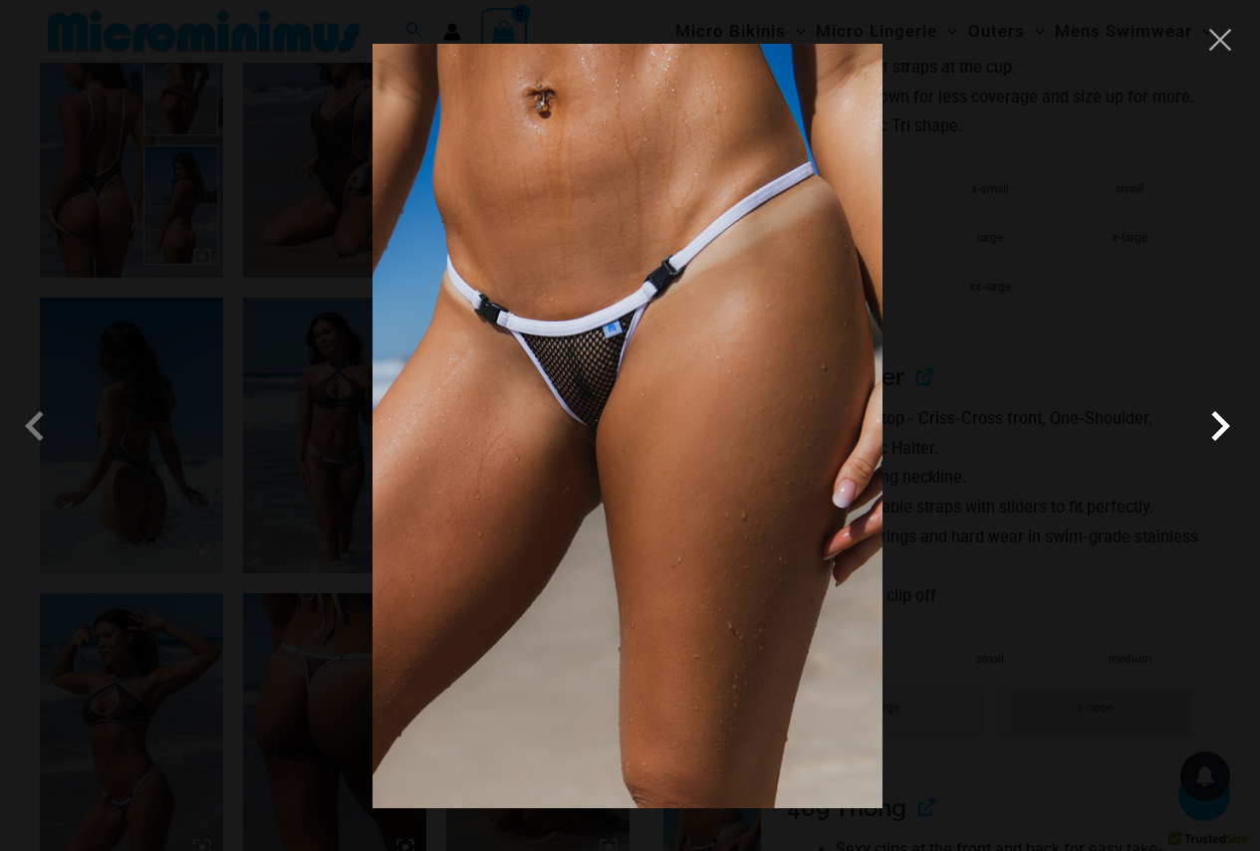
click at [1216, 418] on span at bounding box center [1220, 426] width 60 height 60
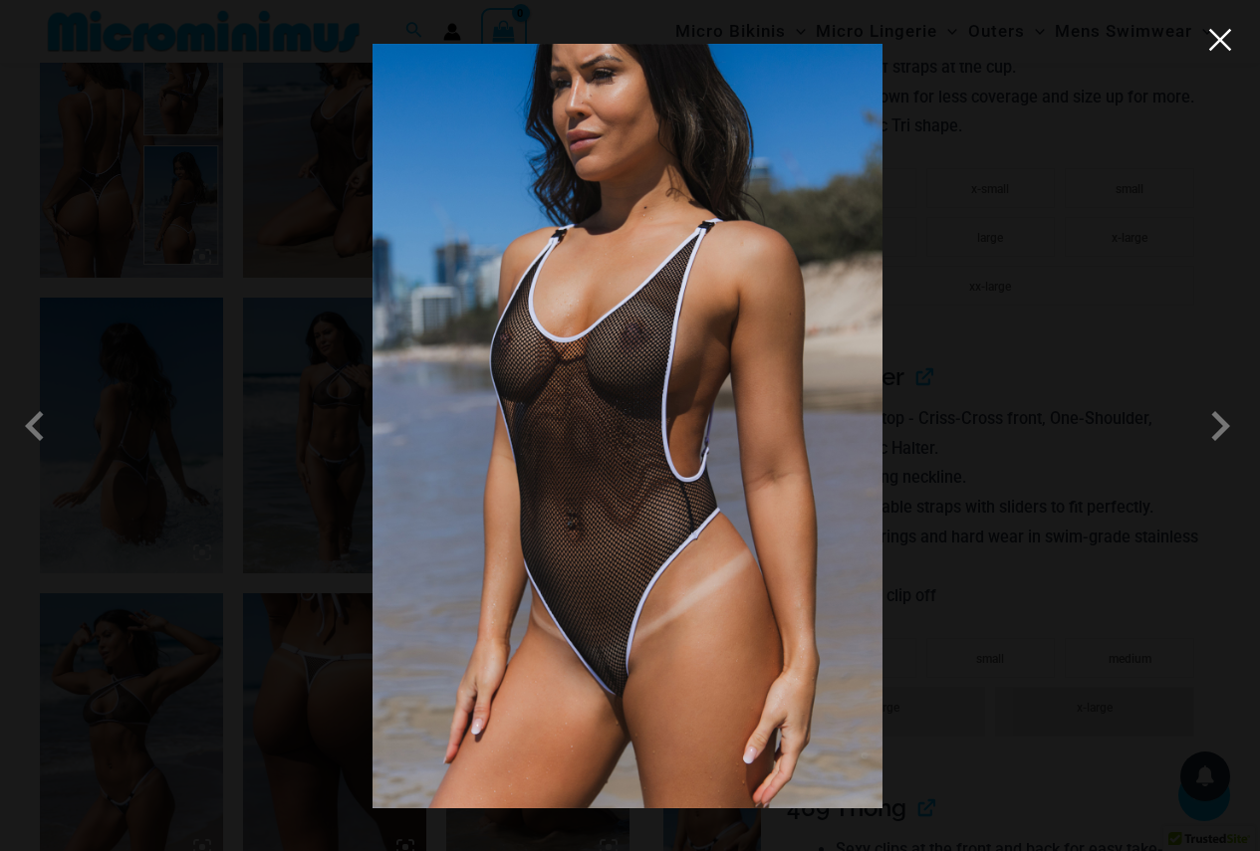
click at [1229, 40] on button "Close" at bounding box center [1220, 40] width 30 height 30
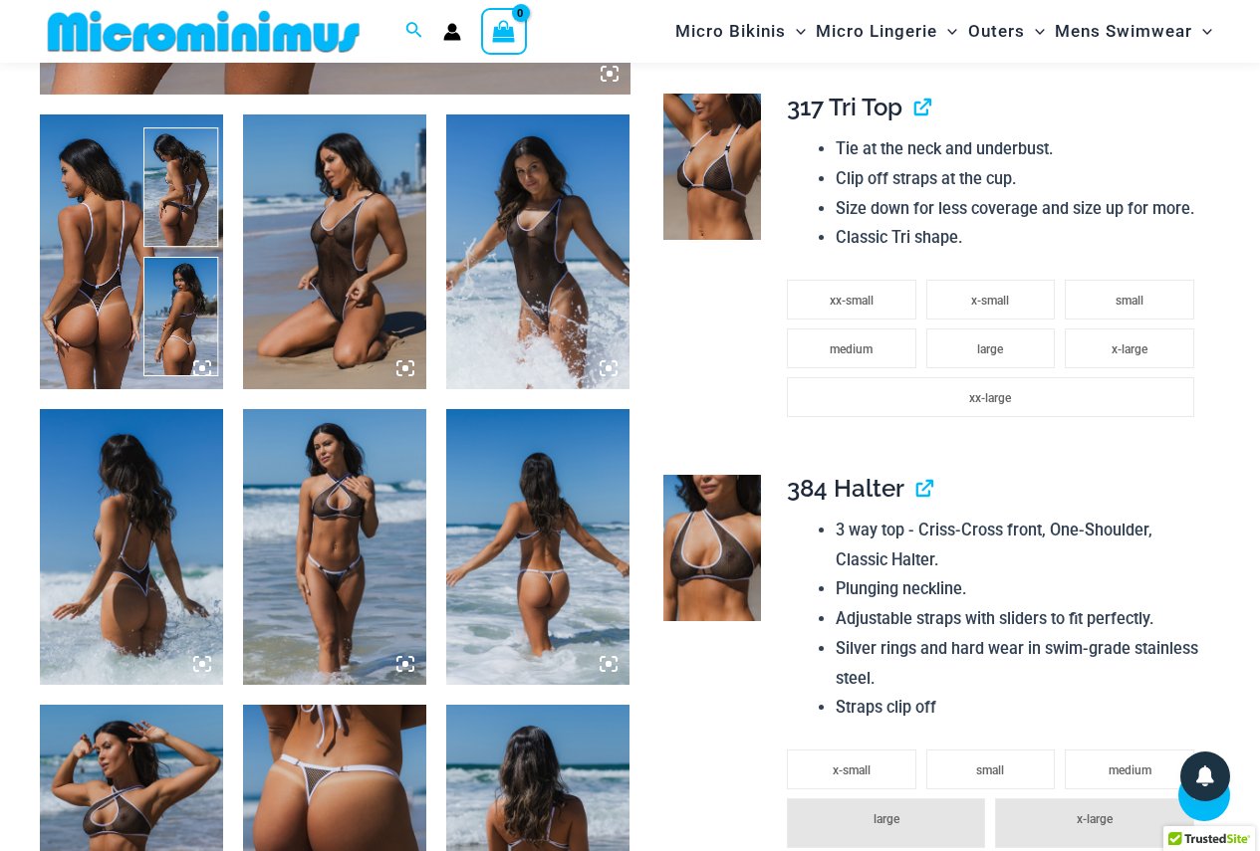
scroll to position [984, 0]
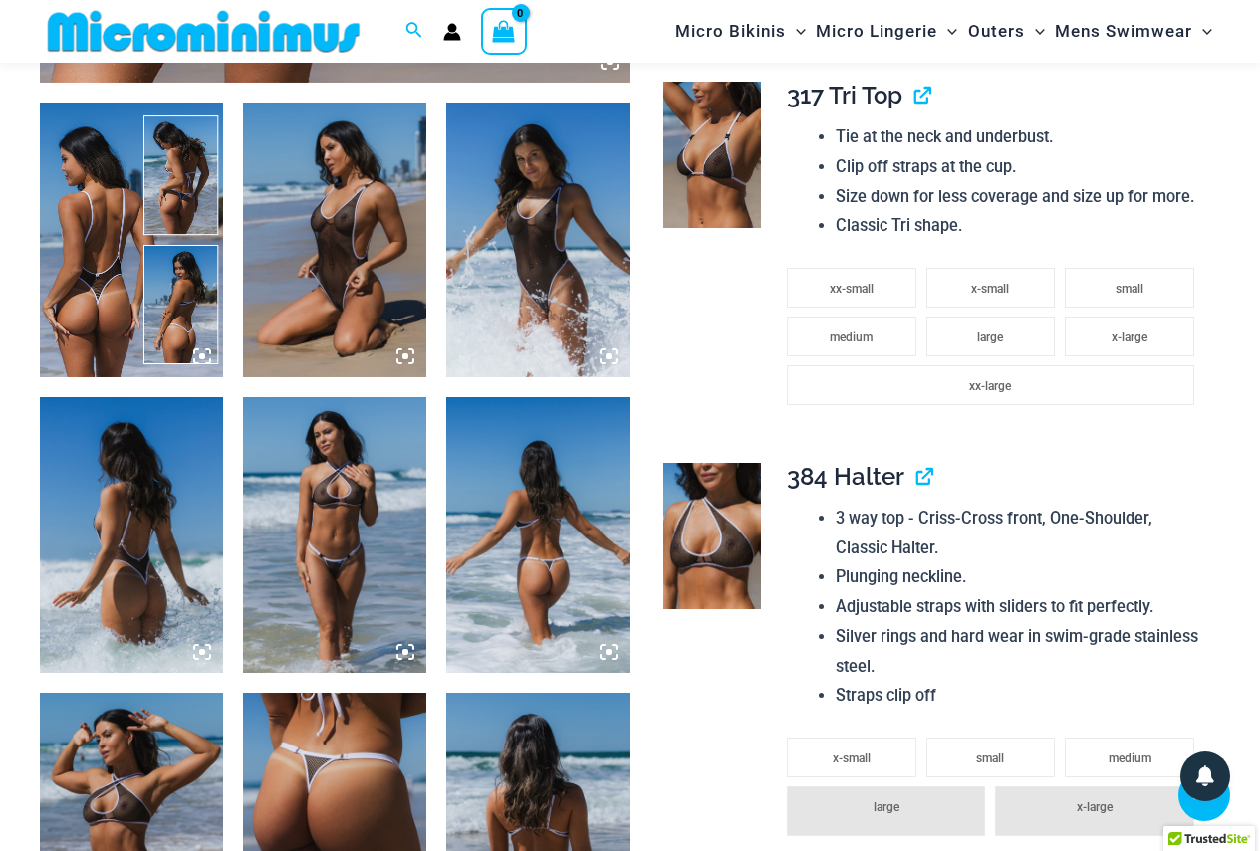
click at [408, 659] on icon at bounding box center [405, 652] width 18 height 18
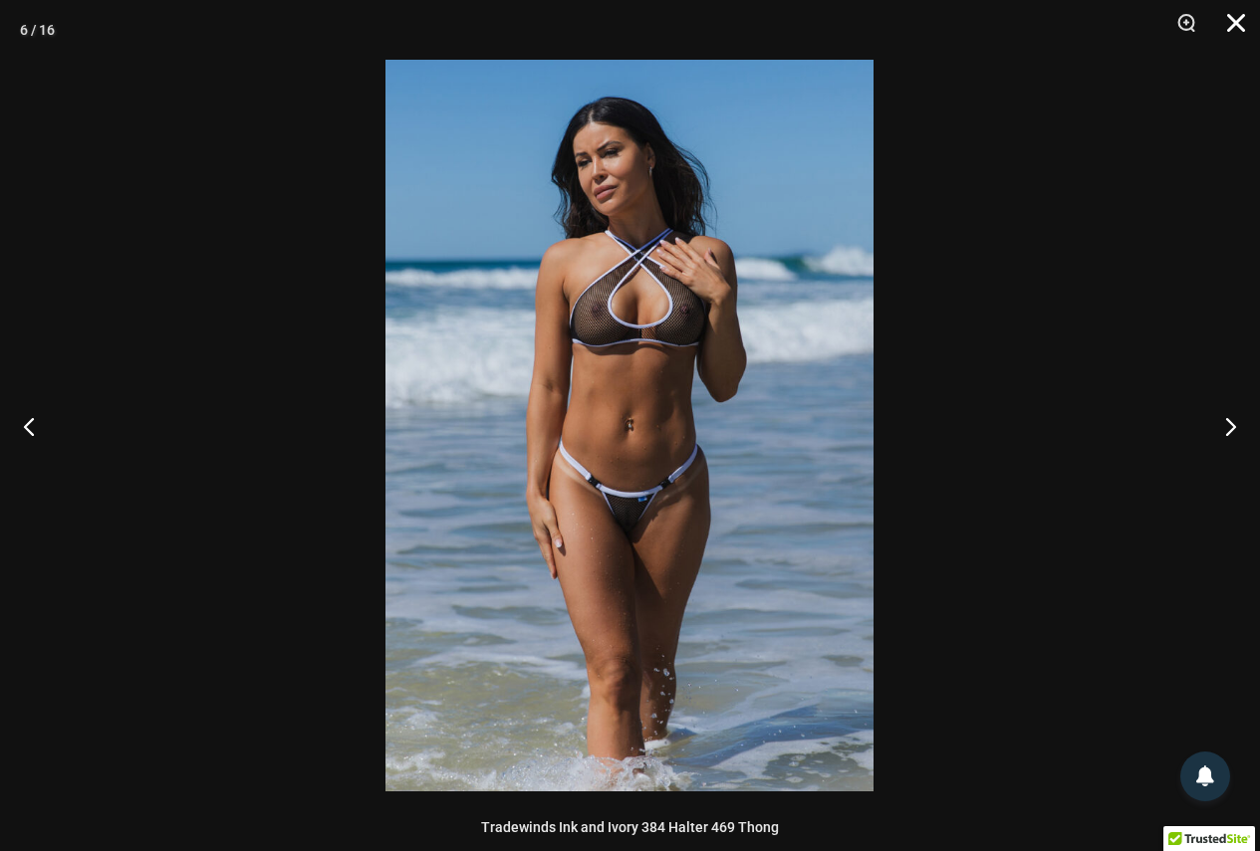
click at [1252, 20] on button "Close" at bounding box center [1229, 30] width 50 height 60
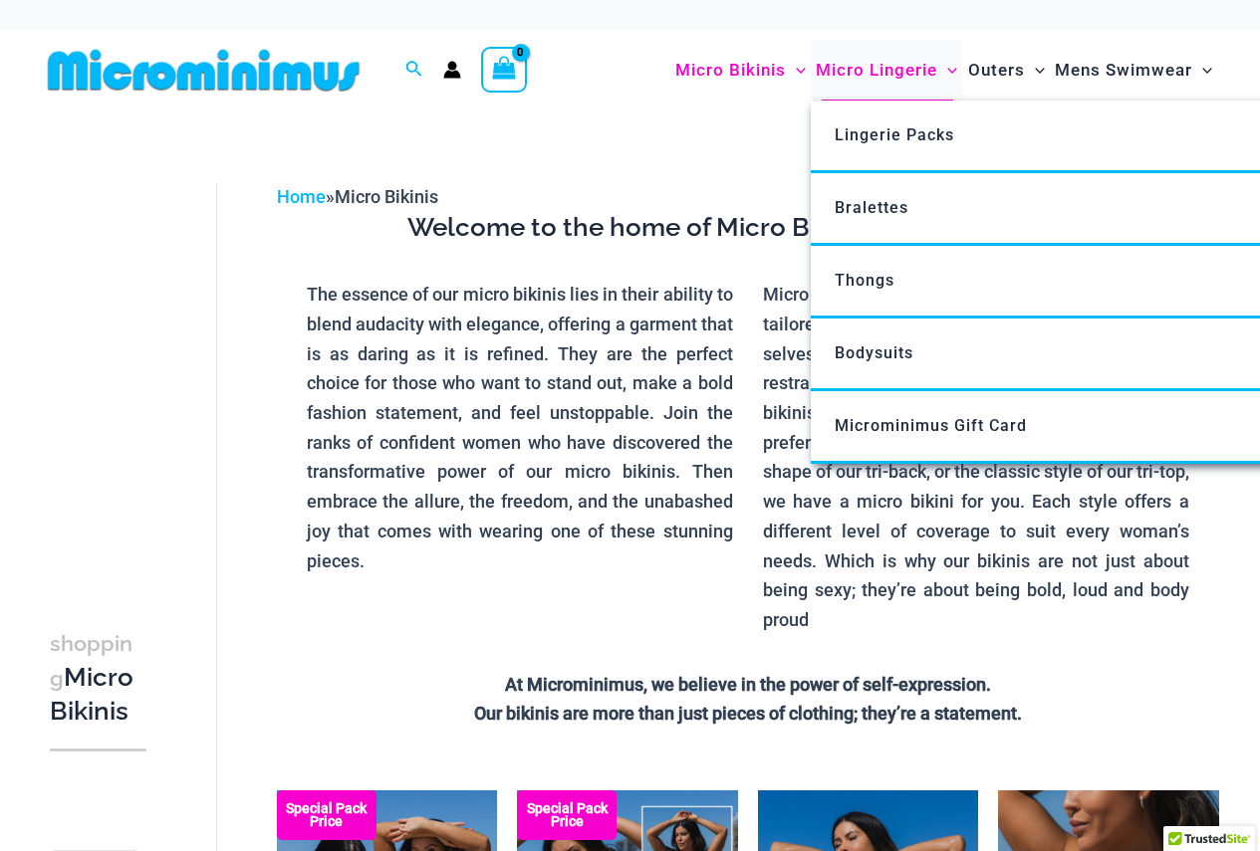
click at [885, 67] on span "Micro Lingerie" at bounding box center [876, 70] width 121 height 51
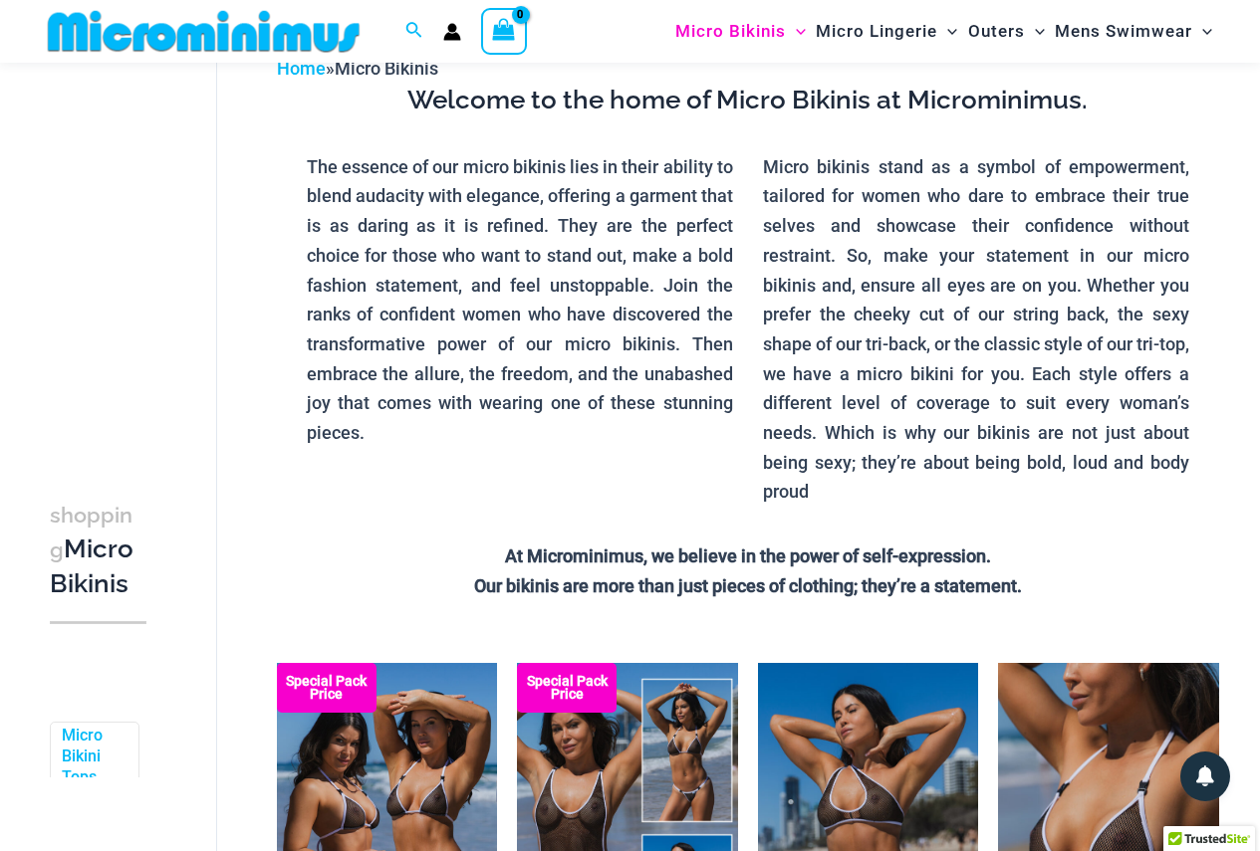
scroll to position [283, 0]
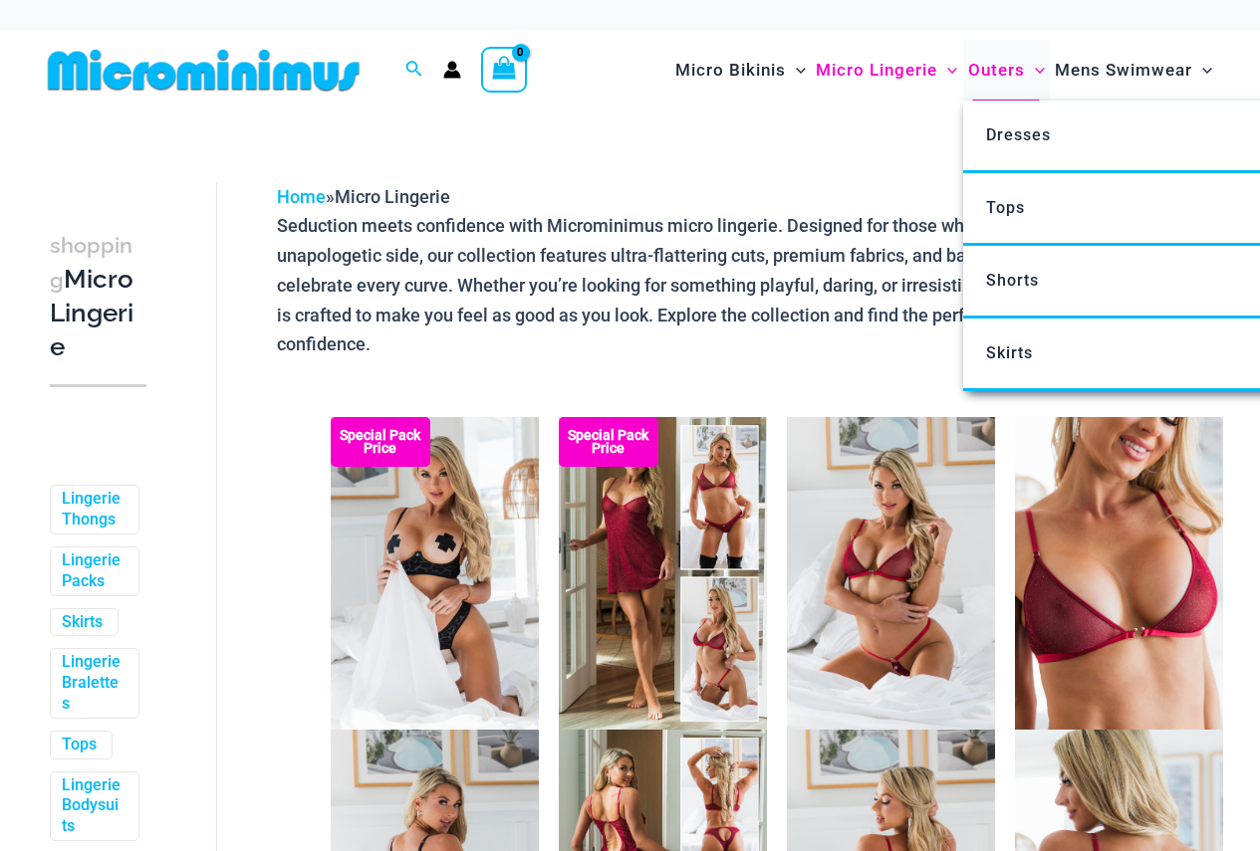
click at [989, 75] on span "Outers" at bounding box center [996, 70] width 57 height 51
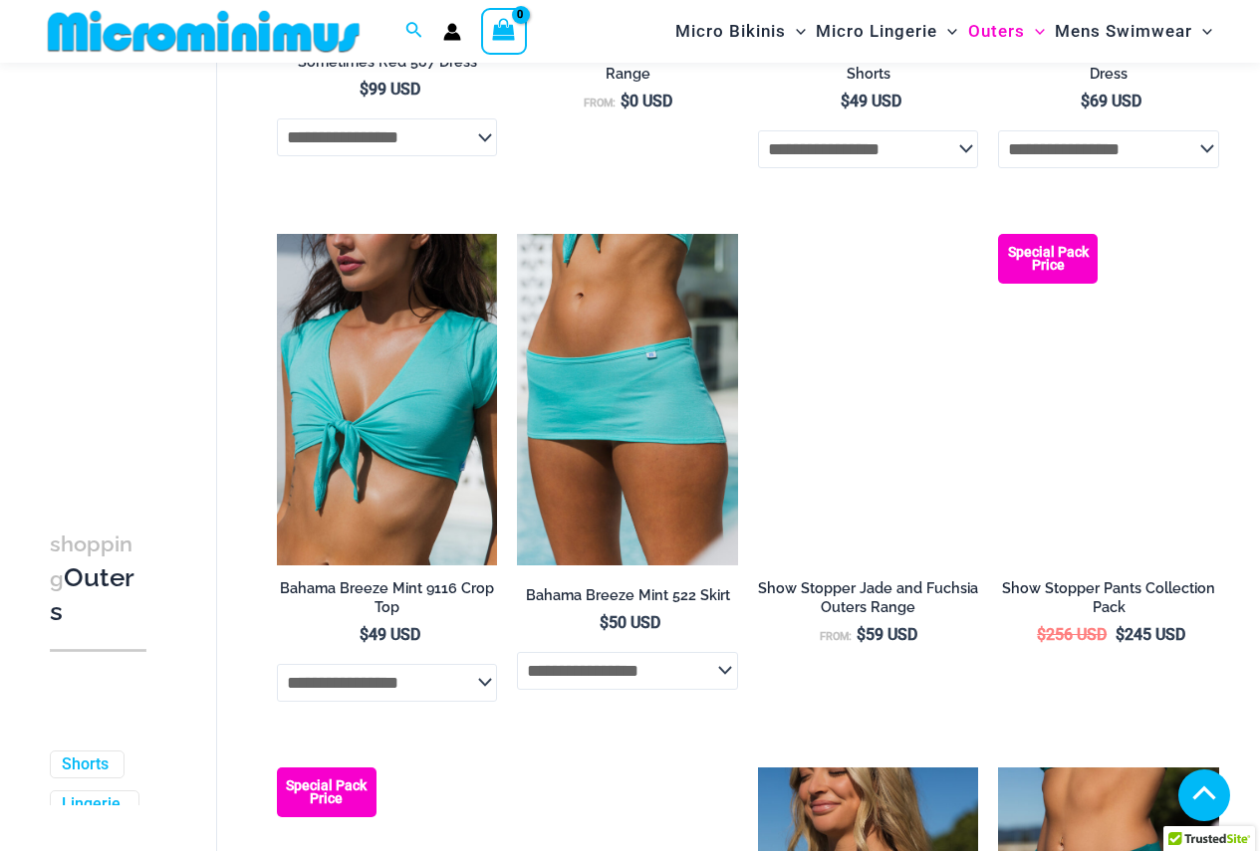
scroll to position [1078, 0]
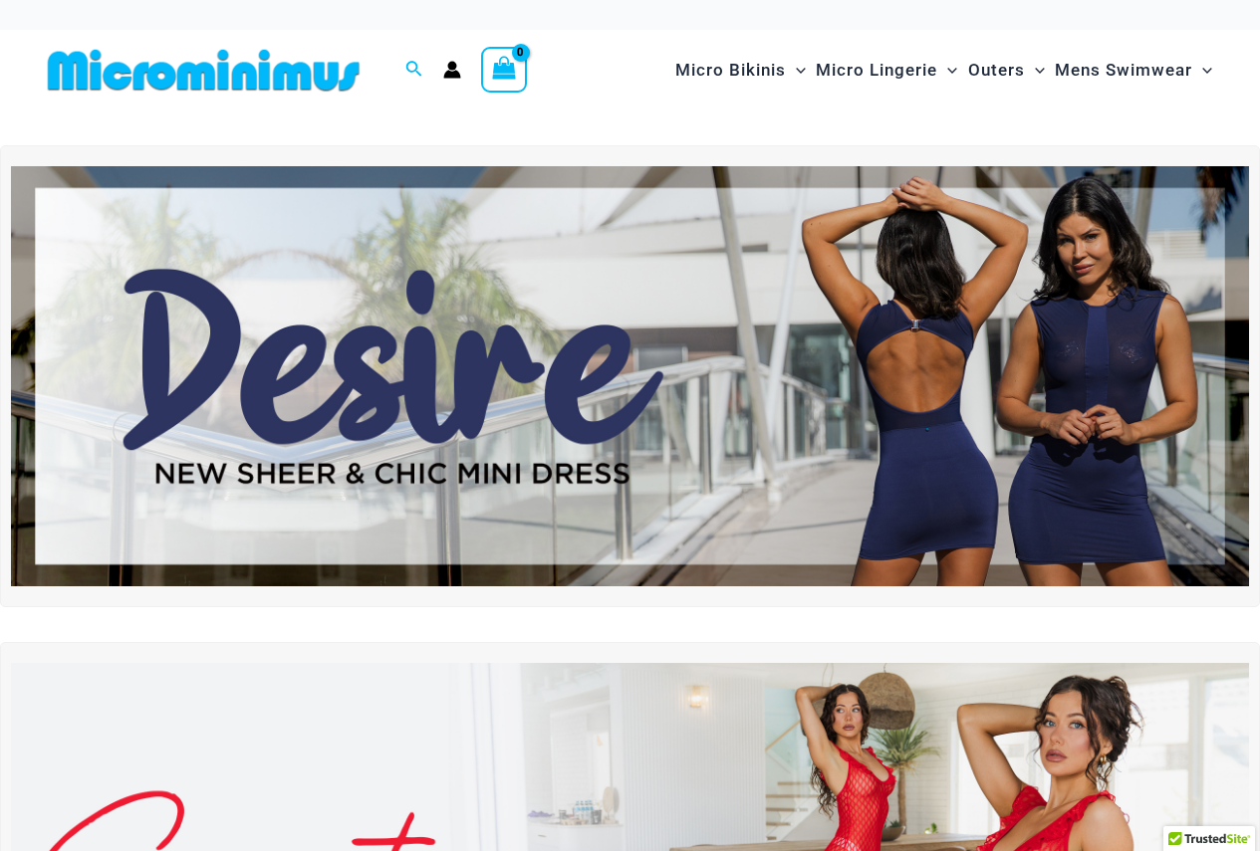
click at [775, 391] on img at bounding box center [630, 376] width 1238 height 420
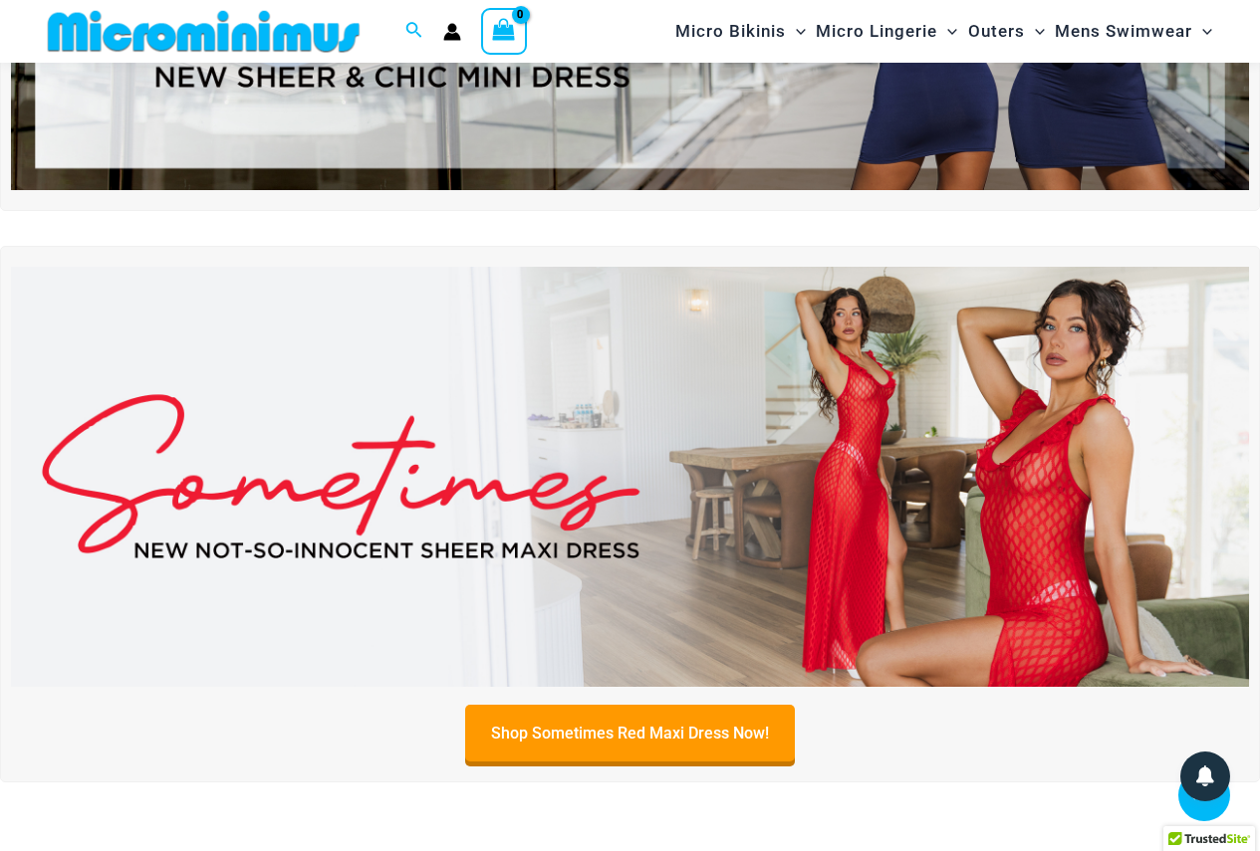
scroll to position [384, 0]
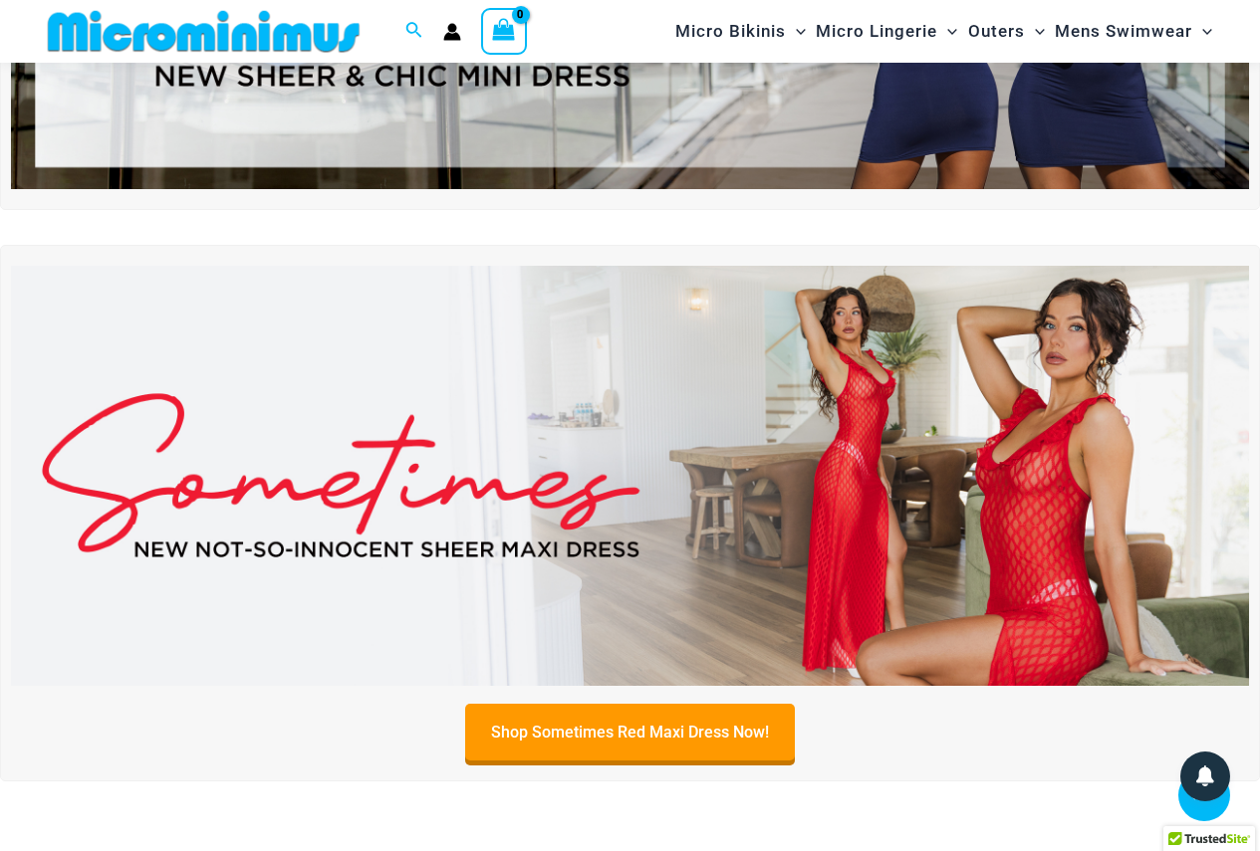
click at [736, 385] on img at bounding box center [630, 476] width 1238 height 420
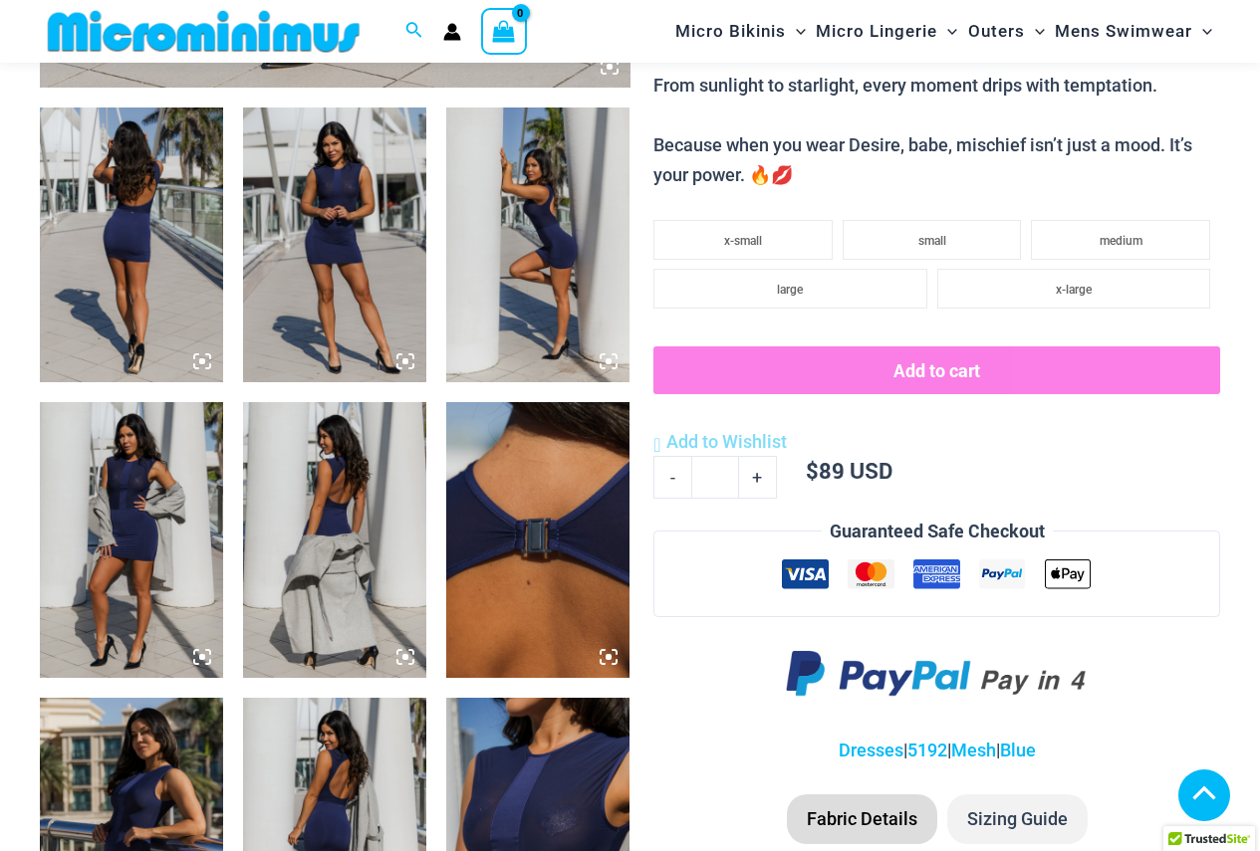
scroll to position [1657, 0]
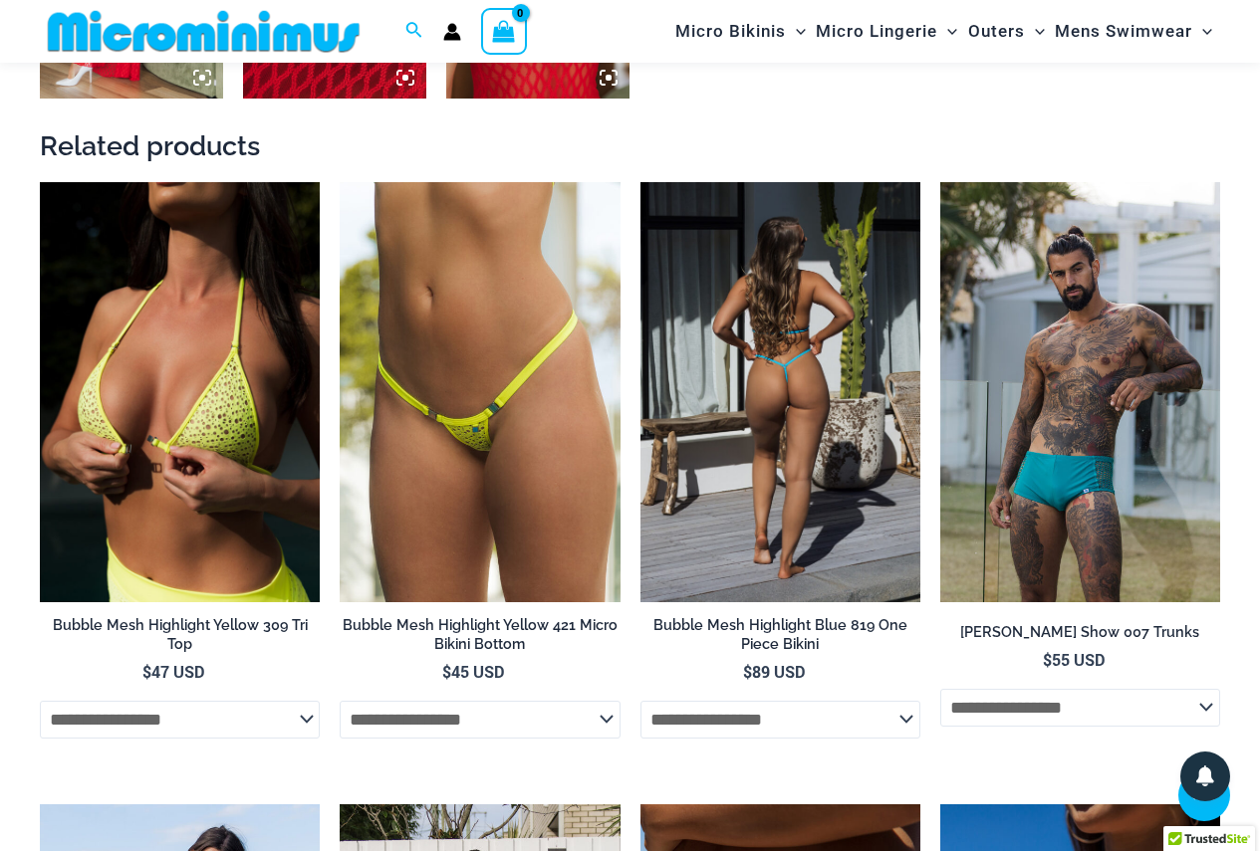
scroll to position [1855, 0]
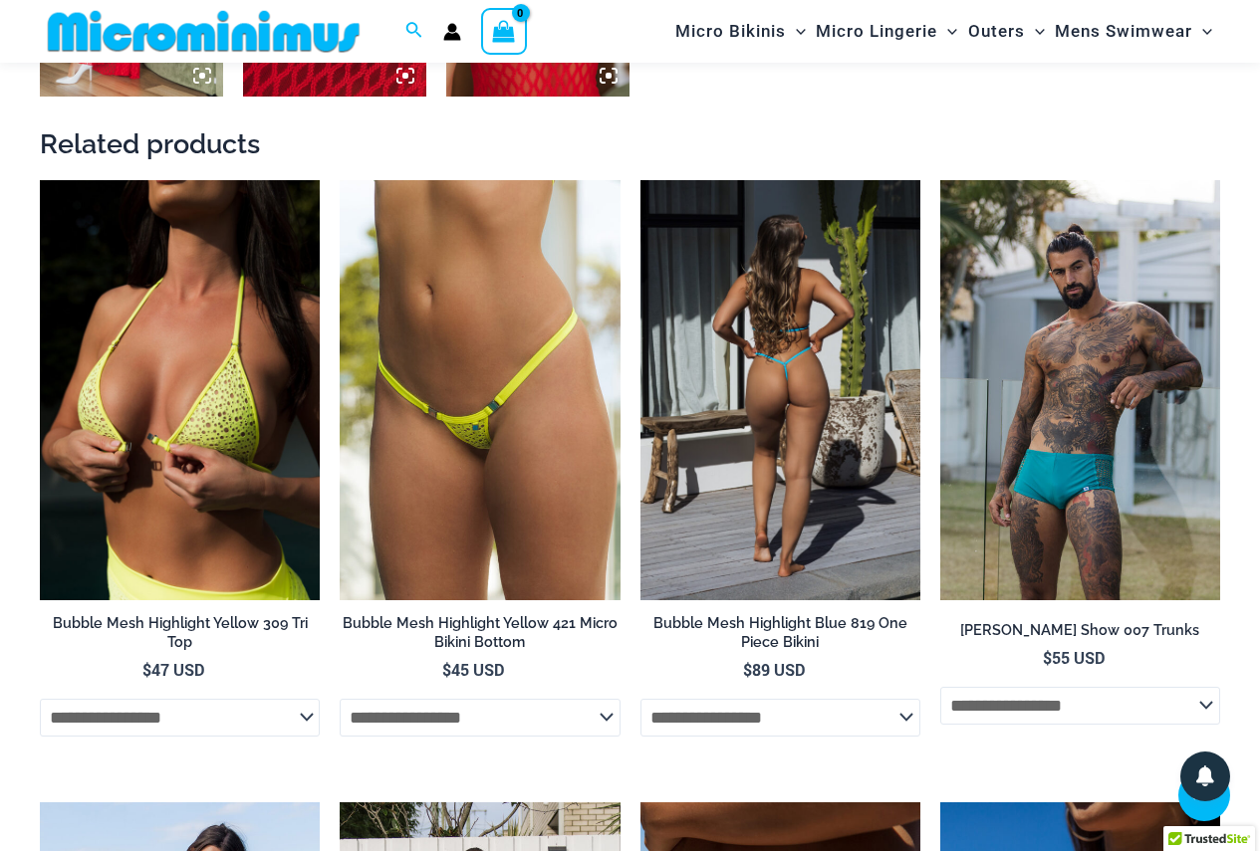
click at [788, 474] on img at bounding box center [780, 390] width 280 height 420
